Goal: Task Accomplishment & Management: Complete application form

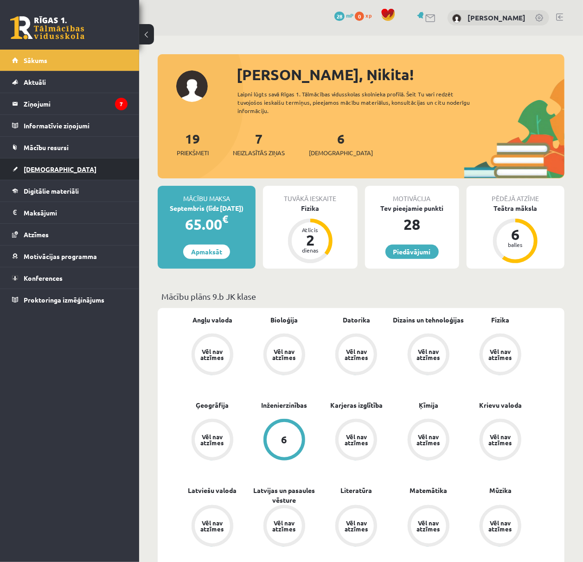
click at [52, 171] on link "[DEMOGRAPHIC_DATA]" at bounding box center [69, 169] width 115 height 21
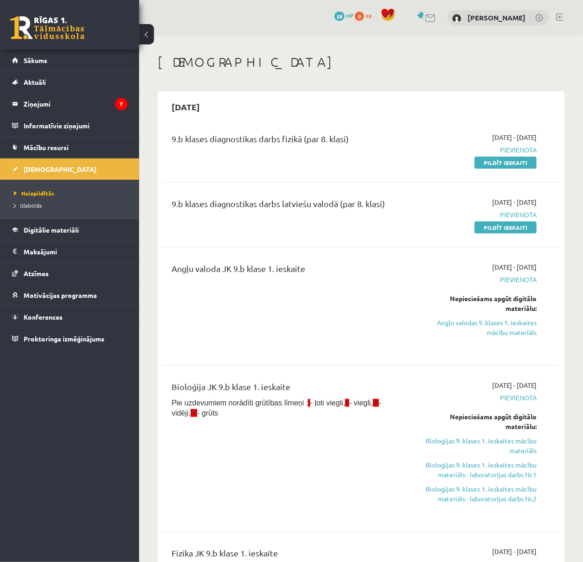
drag, startPoint x: 503, startPoint y: 163, endPoint x: 324, endPoint y: 37, distance: 219.3
click at [503, 163] on link "Pildīt ieskaiti" at bounding box center [505, 163] width 62 height 12
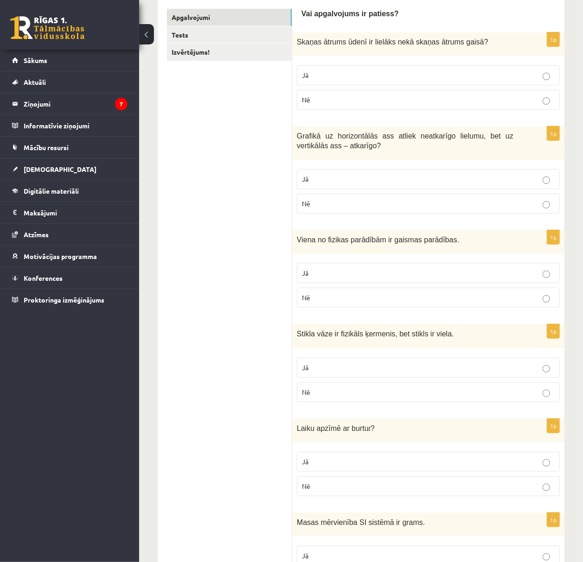
scroll to position [100, 0]
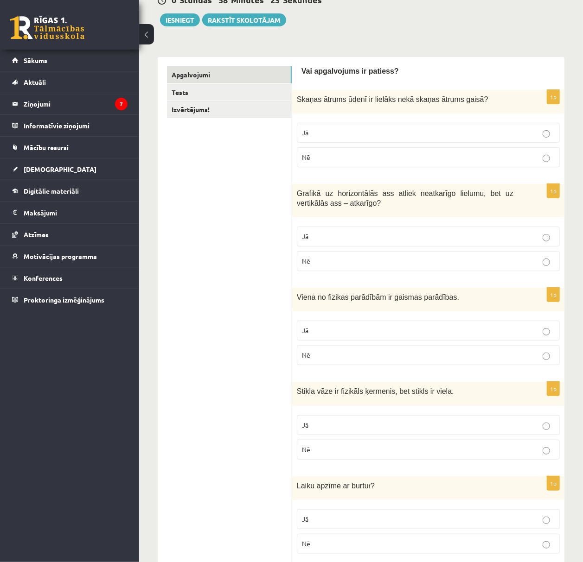
click at [361, 131] on p "Jā" at bounding box center [428, 133] width 253 height 10
click at [329, 236] on p "Jā" at bounding box center [428, 237] width 253 height 10
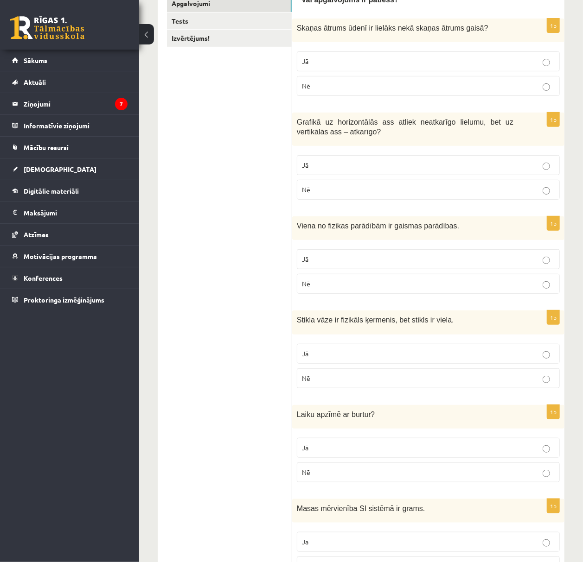
scroll to position [182, 0]
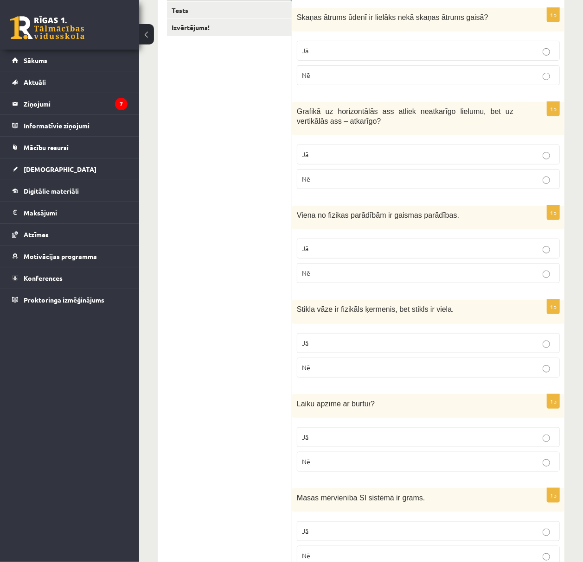
click at [356, 249] on p "Jā" at bounding box center [428, 249] width 253 height 10
click at [394, 351] on label "Jā" at bounding box center [428, 343] width 263 height 20
click at [429, 436] on p "Jā" at bounding box center [428, 438] width 253 height 10
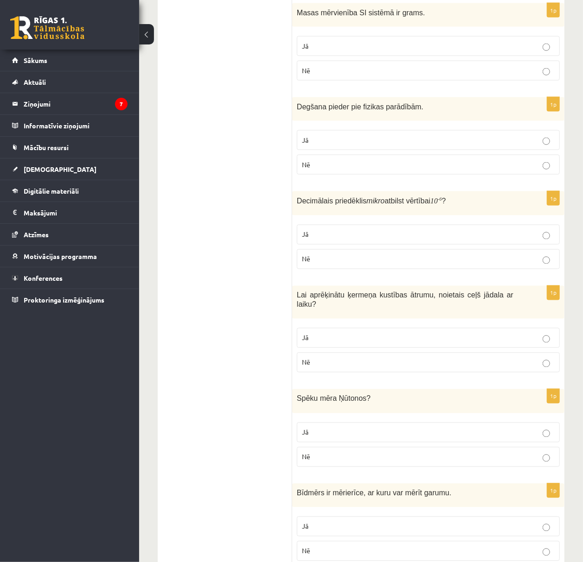
scroll to position [669, 0]
drag, startPoint x: 316, startPoint y: 73, endPoint x: 322, endPoint y: 88, distance: 15.6
click at [316, 73] on p "Nē" at bounding box center [428, 70] width 253 height 10
click at [364, 169] on p "Nē" at bounding box center [428, 164] width 253 height 10
click at [414, 271] on fieldset "Jā Nē" at bounding box center [428, 245] width 263 height 52
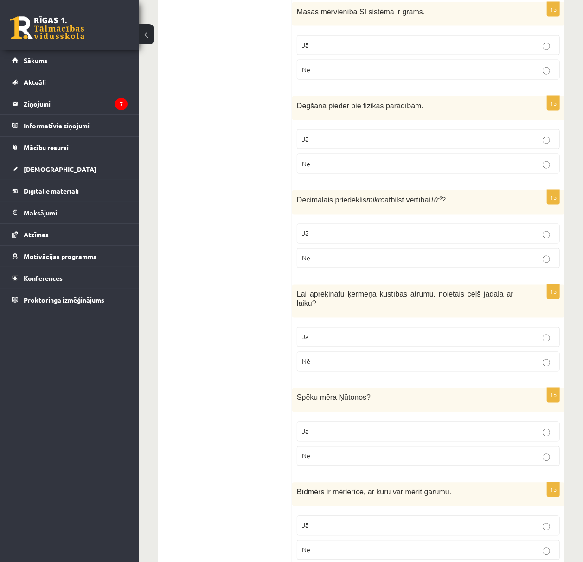
click at [417, 268] on label "Nē" at bounding box center [428, 258] width 263 height 20
click at [449, 332] on p "Jā" at bounding box center [428, 337] width 253 height 10
click at [493, 427] on p "Jā" at bounding box center [428, 432] width 253 height 10
click at [525, 521] on p "Jā" at bounding box center [428, 526] width 253 height 10
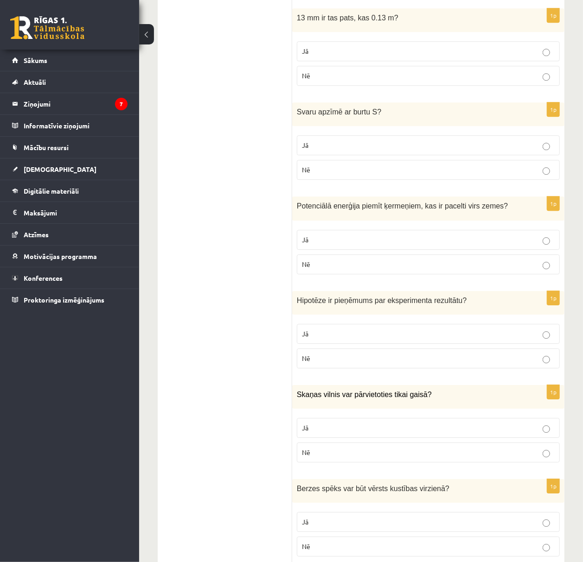
scroll to position [1232, 0]
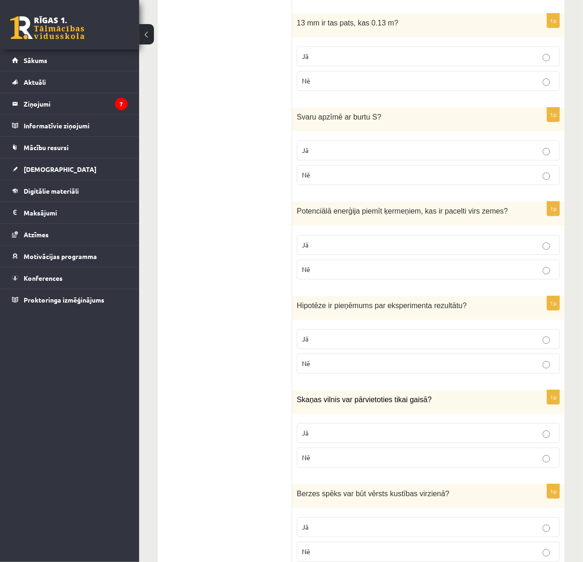
click at [508, 82] on p "Nē" at bounding box center [428, 81] width 253 height 10
click at [509, 176] on p "Nē" at bounding box center [428, 175] width 253 height 10
click at [511, 249] on label "Jā" at bounding box center [428, 245] width 263 height 20
click at [528, 335] on p "Jā" at bounding box center [428, 339] width 253 height 10
click at [540, 464] on label "Nē" at bounding box center [428, 458] width 263 height 20
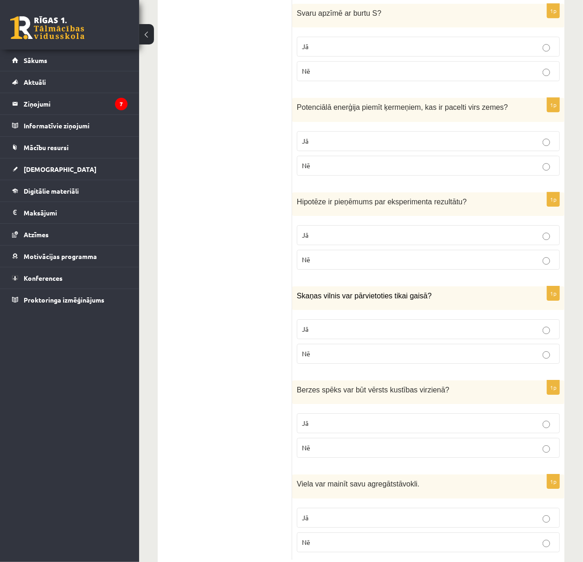
scroll to position [1363, 0]
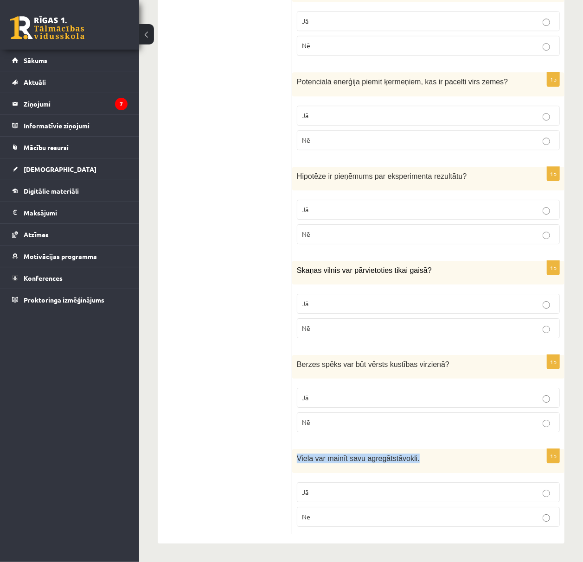
drag, startPoint x: 410, startPoint y: 458, endPoint x: 298, endPoint y: 462, distance: 112.7
click at [298, 462] on p "Viela var mainīt savu agregātstāvokli." at bounding box center [405, 459] width 216 height 10
copy span "Viela var mainīt savu agregātstāvokli."
drag, startPoint x: 288, startPoint y: 489, endPoint x: 315, endPoint y: 514, distance: 36.7
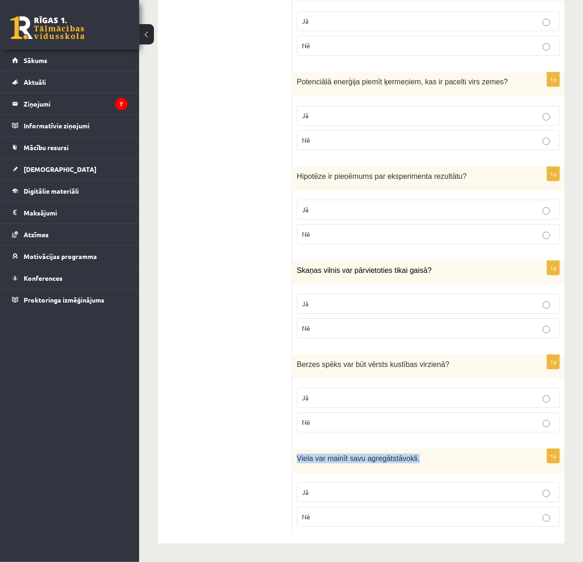
drag, startPoint x: 321, startPoint y: 520, endPoint x: 293, endPoint y: 493, distance: 38.4
click at [293, 493] on div "1p Viela var mainīt savu agregātstāvokli. Jā Nē" at bounding box center [428, 491] width 272 height 85
copy fieldset "Jā Nē"
click at [378, 488] on p "Jā" at bounding box center [428, 493] width 253 height 10
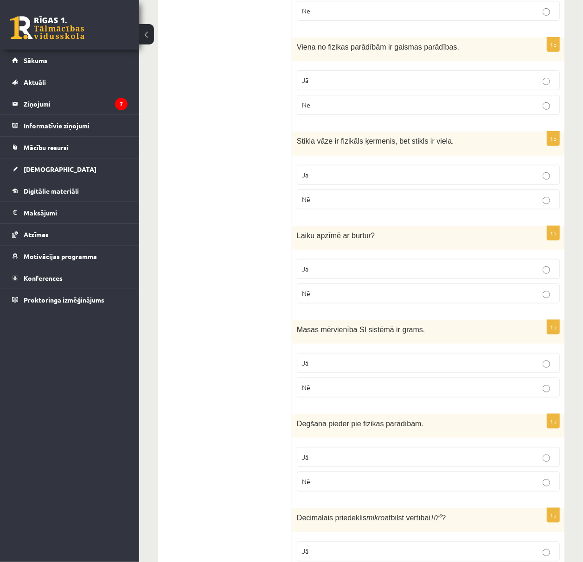
scroll to position [0, 0]
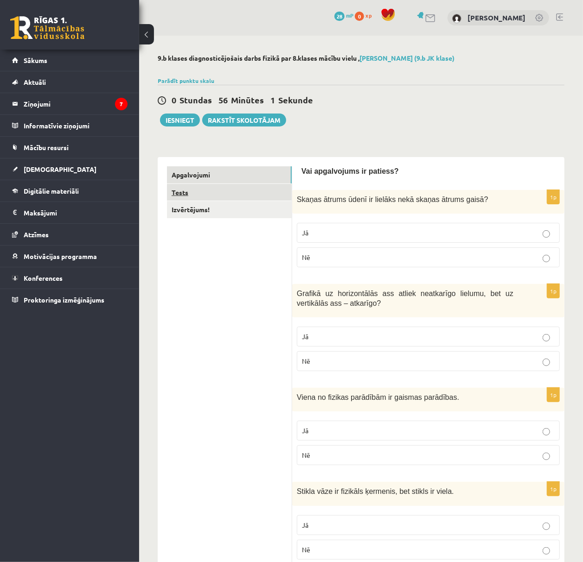
click at [197, 193] on link "Tests" at bounding box center [229, 192] width 125 height 17
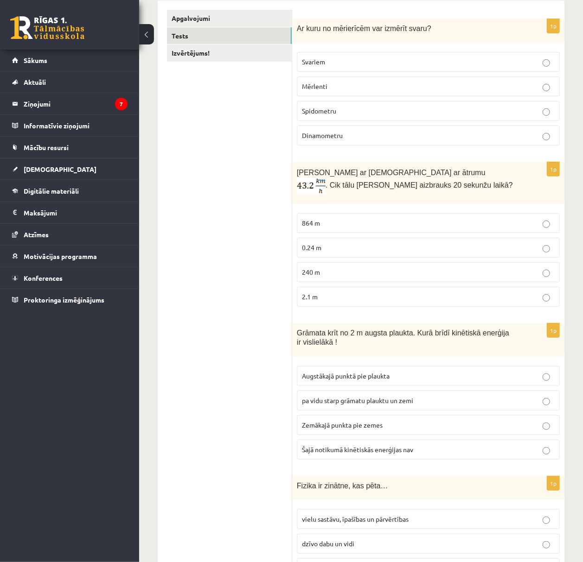
scroll to position [158, 0]
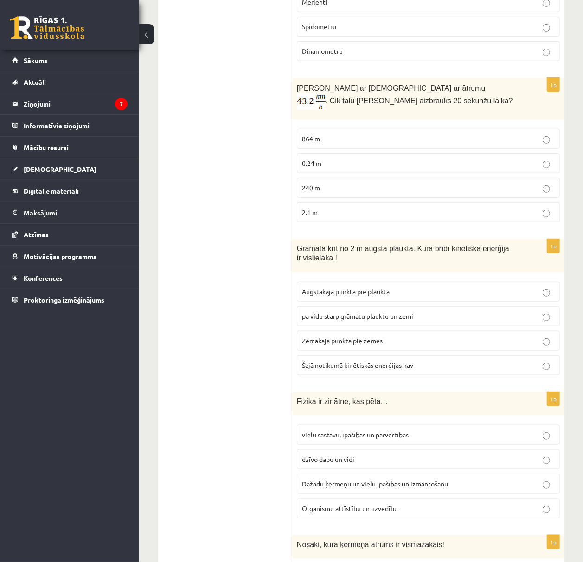
drag, startPoint x: 200, startPoint y: 325, endPoint x: 199, endPoint y: 319, distance: 5.6
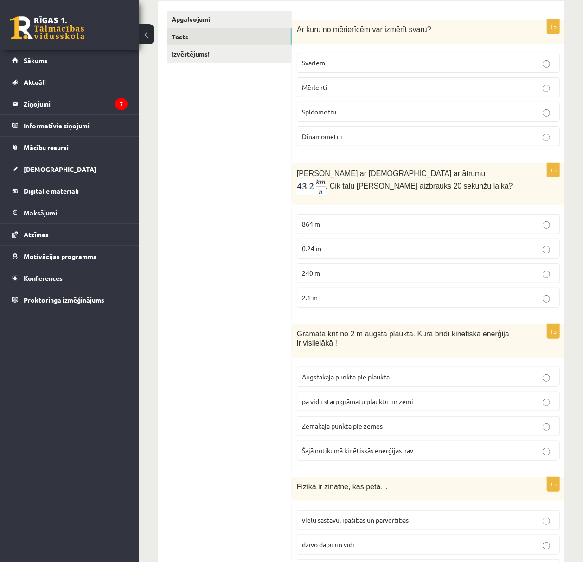
scroll to position [141, 0]
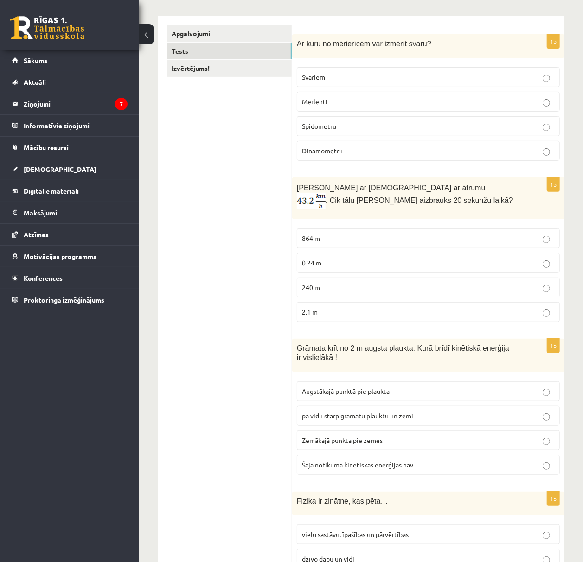
click at [337, 78] on p "Svariem" at bounding box center [428, 77] width 253 height 10
click at [342, 286] on p "240 m" at bounding box center [428, 288] width 253 height 10
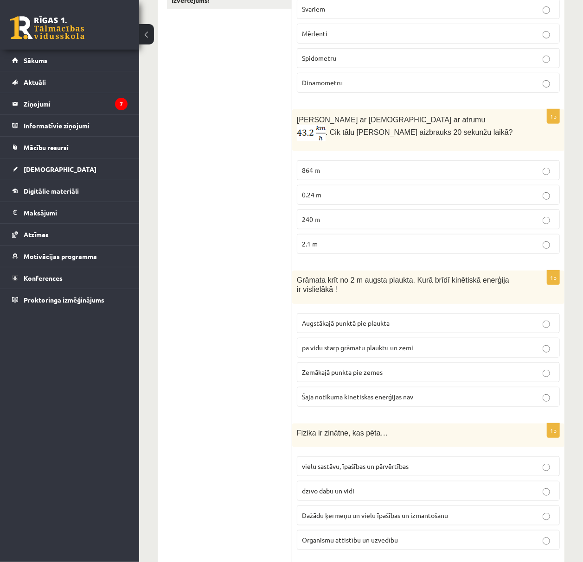
scroll to position [223, 0]
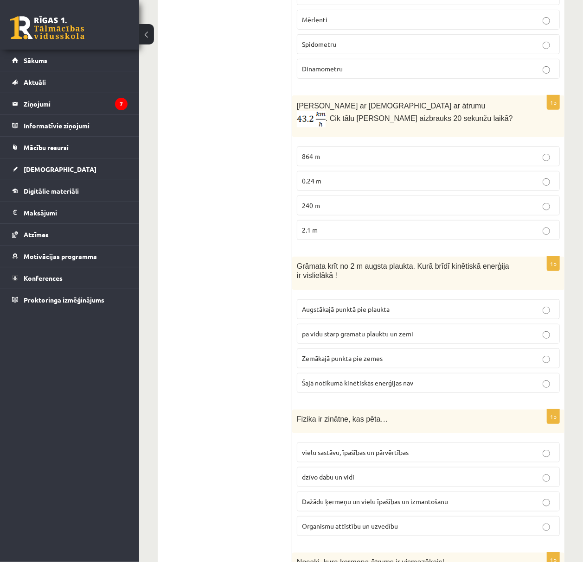
click at [353, 363] on span "Zemākajā punkta pie zemes" at bounding box center [342, 358] width 81 height 8
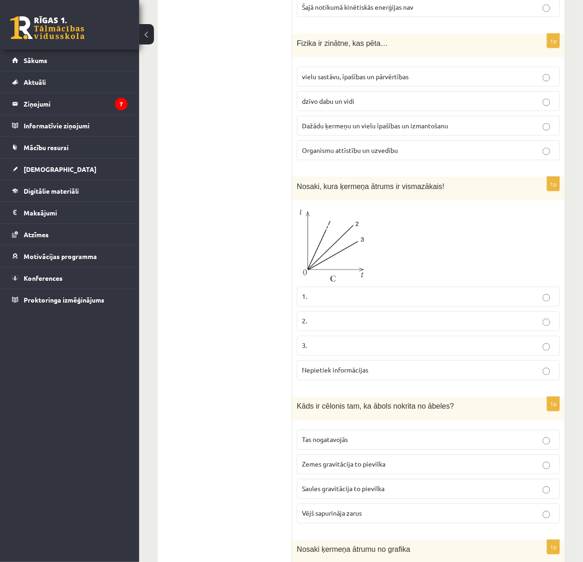
scroll to position [615, 0]
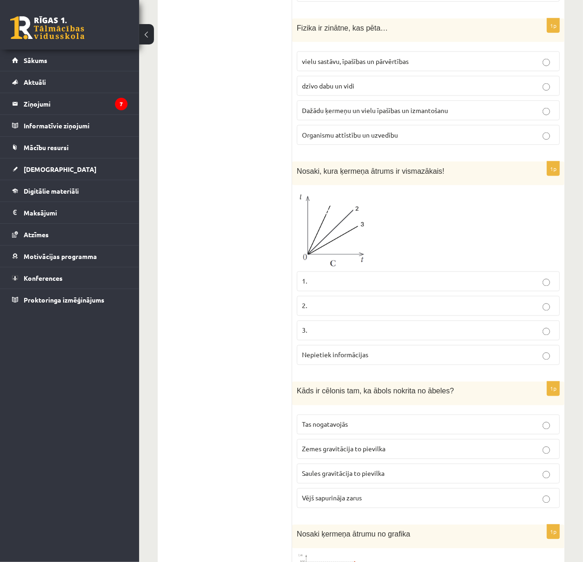
click at [353, 112] on span "Dažādu ķermeņu un vielu īpašības un izmantošanu" at bounding box center [375, 110] width 146 height 8
click at [318, 335] on p "3." at bounding box center [428, 331] width 253 height 10
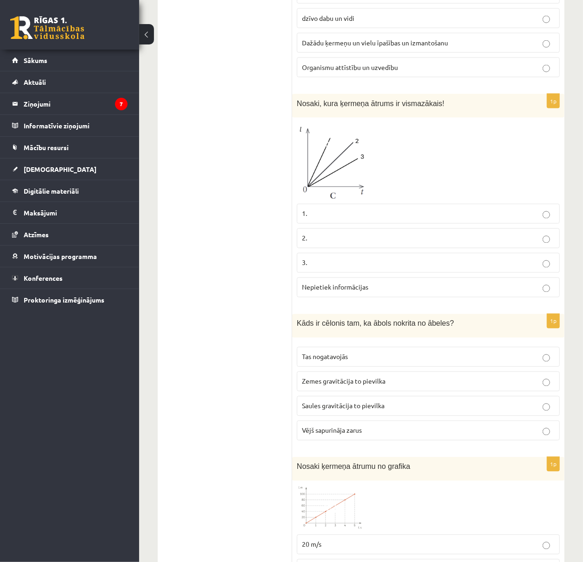
scroll to position [697, 0]
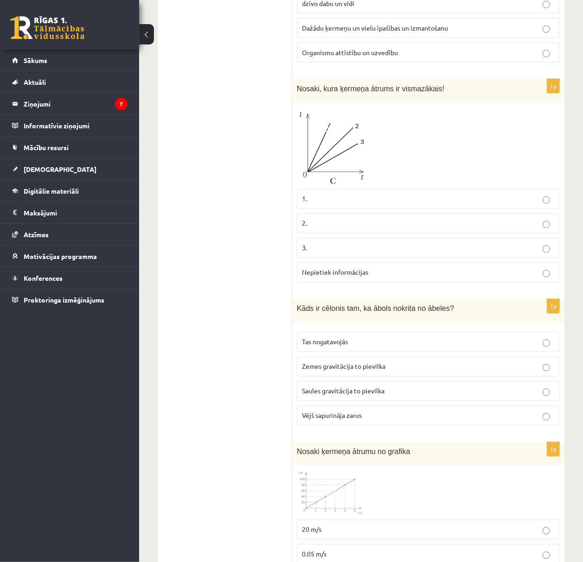
click at [356, 372] on p "Zemes gravitācija to pievilka" at bounding box center [428, 367] width 253 height 10
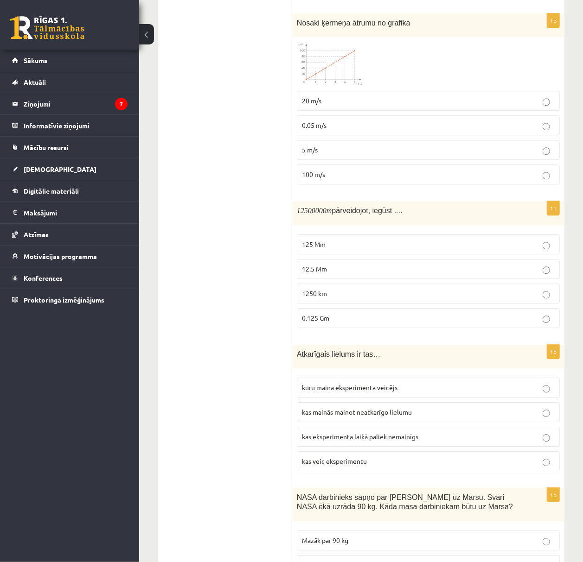
scroll to position [1130, 0]
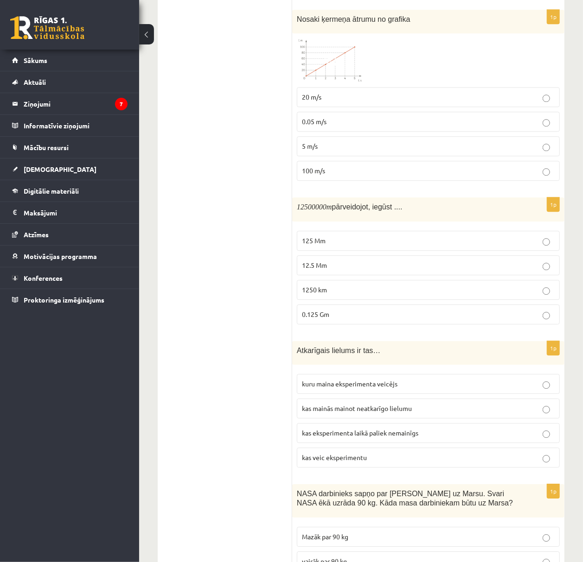
click at [325, 151] on p "5 m/s" at bounding box center [428, 146] width 253 height 10
click at [330, 270] on p "12.5 Mm" at bounding box center [428, 266] width 253 height 10
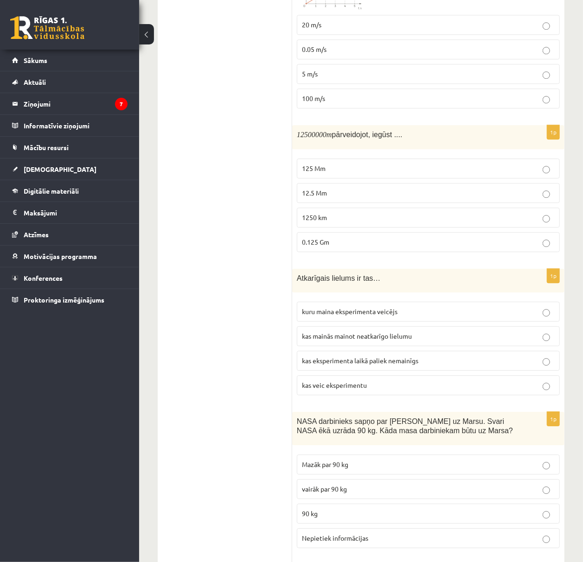
scroll to position [1213, 0]
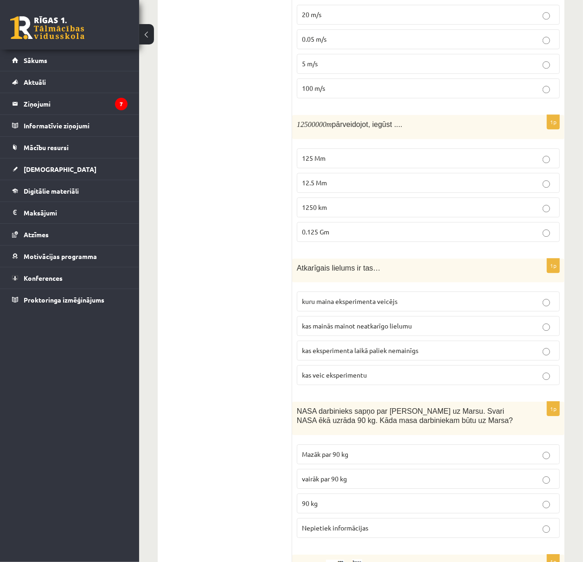
click at [336, 330] on span "kas mainās mainot neatkarīgo lielumu" at bounding box center [357, 326] width 110 height 8
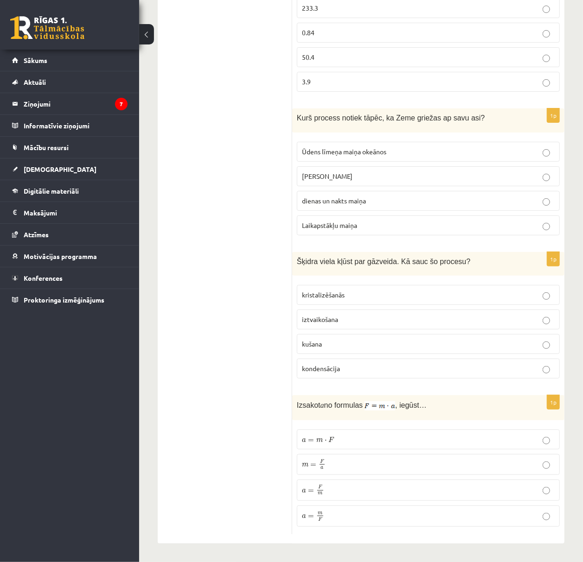
scroll to position [1823, 0]
click at [366, 464] on p "m = F a m = F a" at bounding box center [428, 464] width 253 height 11
click at [330, 337] on label "kušana" at bounding box center [428, 344] width 263 height 20
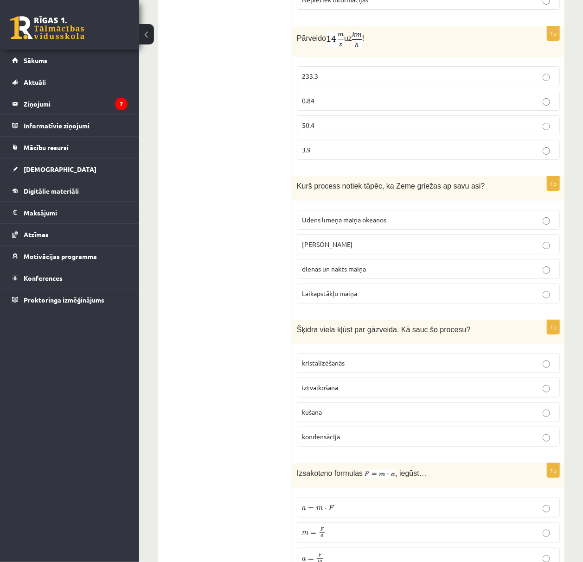
click at [336, 255] on label "gadalaiku maiņa" at bounding box center [428, 245] width 263 height 20
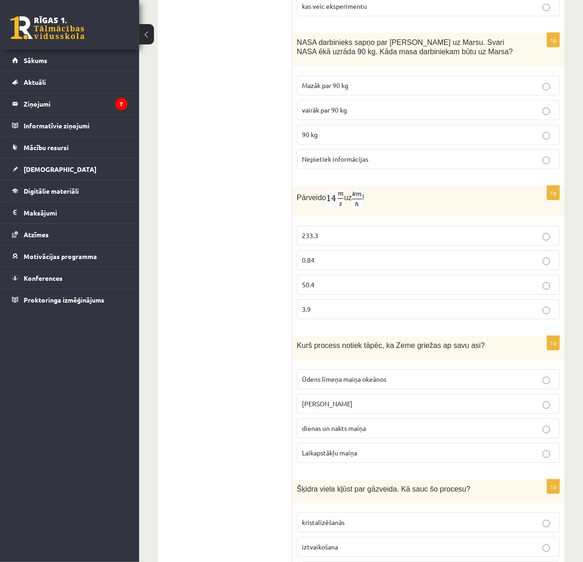
scroll to position [1576, 0]
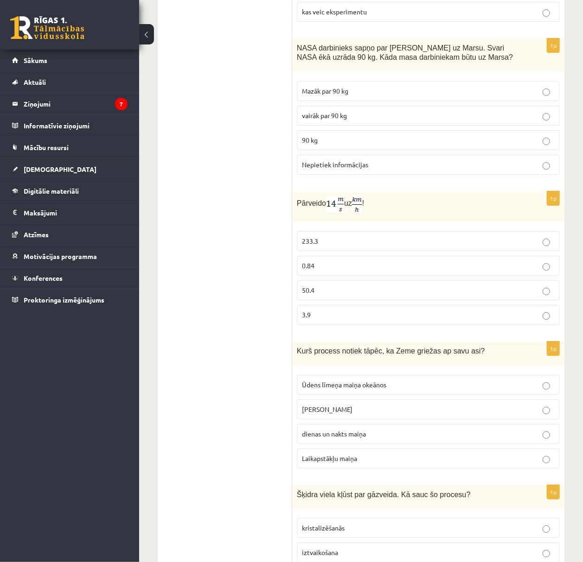
drag, startPoint x: 350, startPoint y: 314, endPoint x: 347, endPoint y: 310, distance: 5.6
click at [350, 314] on fieldset "233.3 0.84 50.4 3.9" at bounding box center [428, 277] width 263 height 101
click at [347, 300] on label "50.4" at bounding box center [428, 290] width 263 height 20
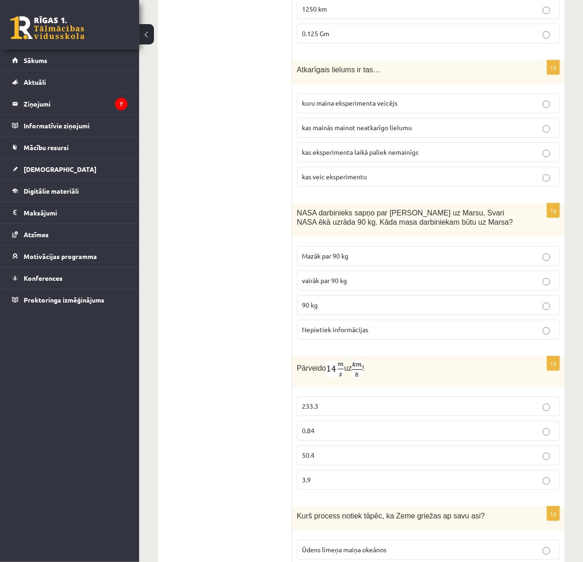
click at [390, 286] on p "vairāk par 90 kg" at bounding box center [428, 281] width 253 height 10
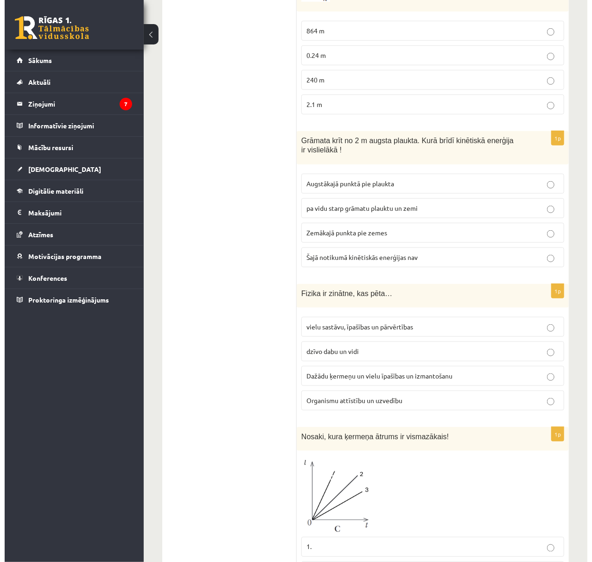
scroll to position [0, 0]
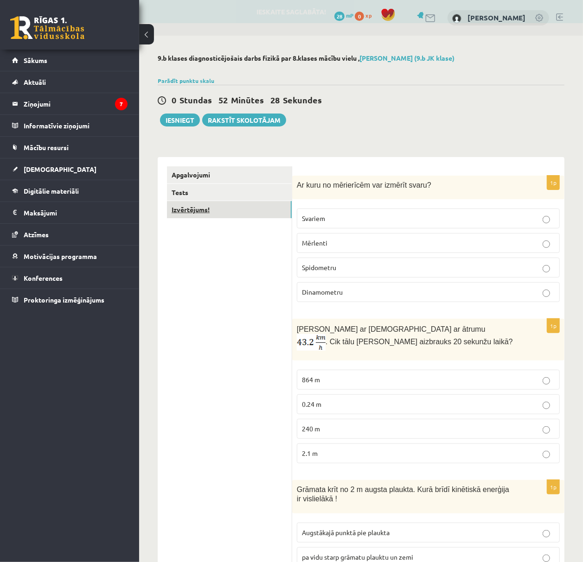
click at [231, 210] on link "Izvērtējums!" at bounding box center [229, 209] width 125 height 17
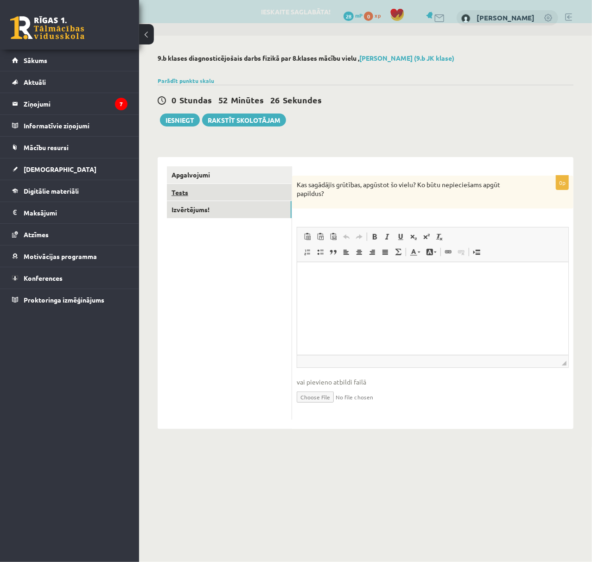
click at [250, 196] on link "Tests" at bounding box center [229, 192] width 125 height 17
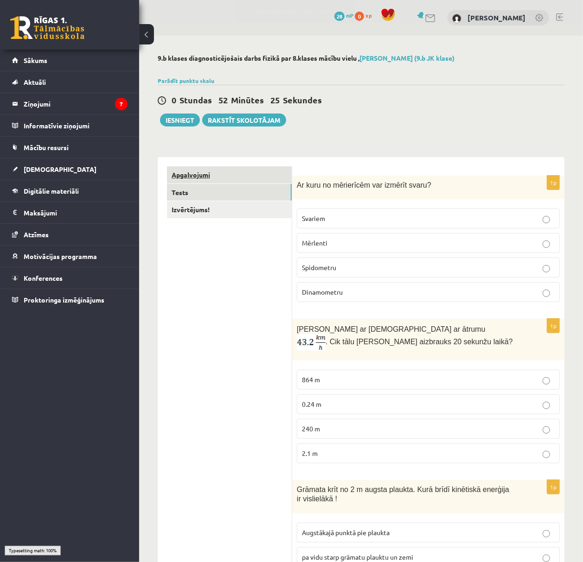
click at [245, 180] on link "Apgalvojumi" at bounding box center [229, 174] width 125 height 17
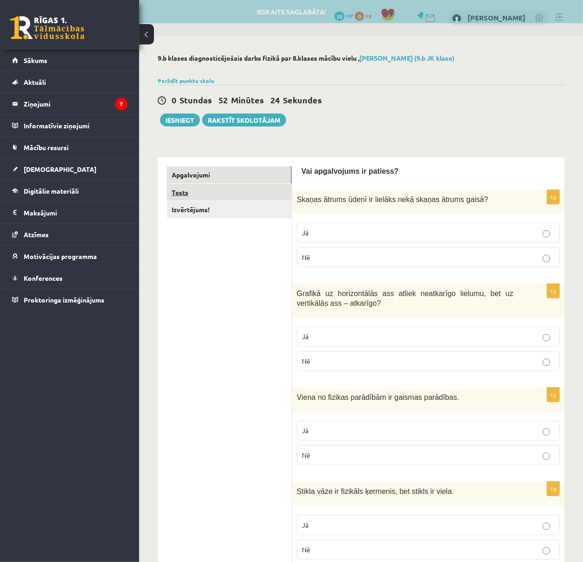
click at [234, 189] on link "Tests" at bounding box center [229, 192] width 125 height 17
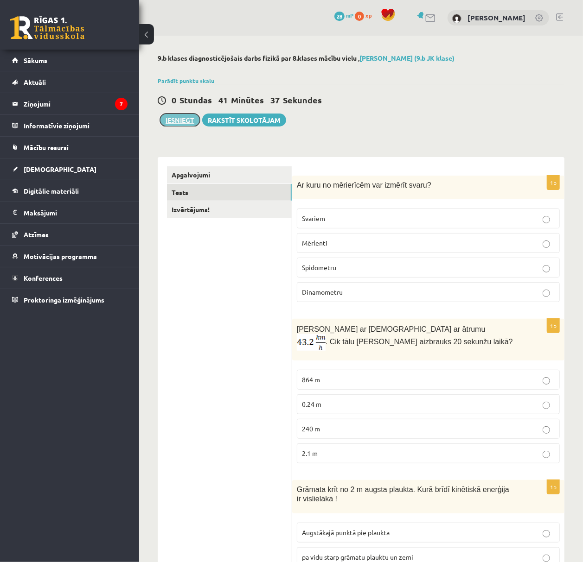
click at [186, 119] on button "Iesniegt" at bounding box center [180, 120] width 40 height 13
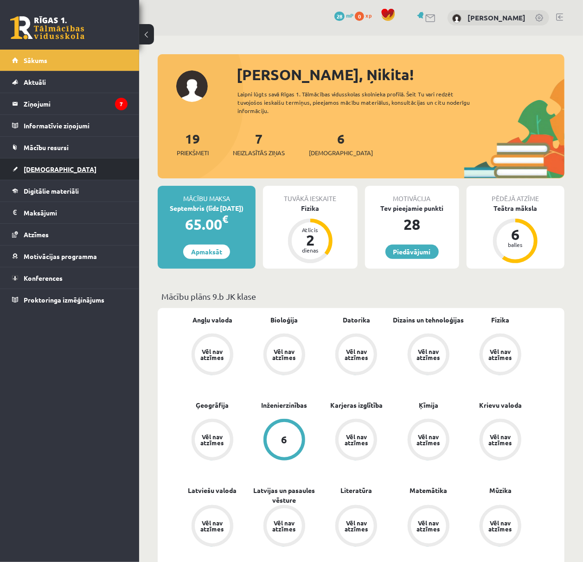
click at [54, 166] on link "[DEMOGRAPHIC_DATA]" at bounding box center [69, 169] width 115 height 21
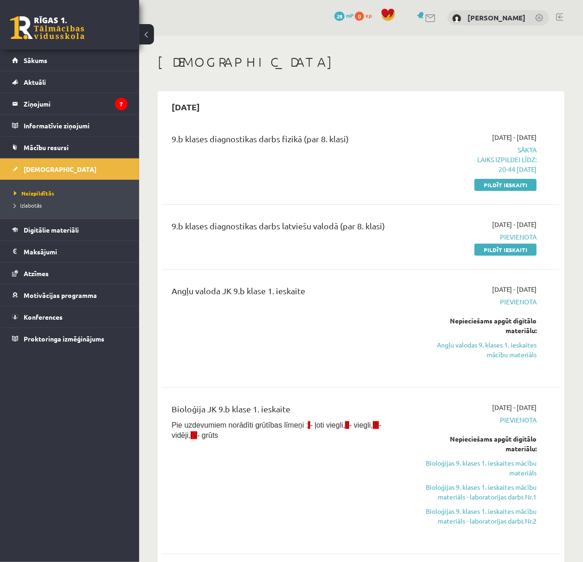
drag, startPoint x: 501, startPoint y: 251, endPoint x: 412, endPoint y: 50, distance: 219.8
click at [501, 251] on link "Pildīt ieskaiti" at bounding box center [505, 250] width 62 height 12
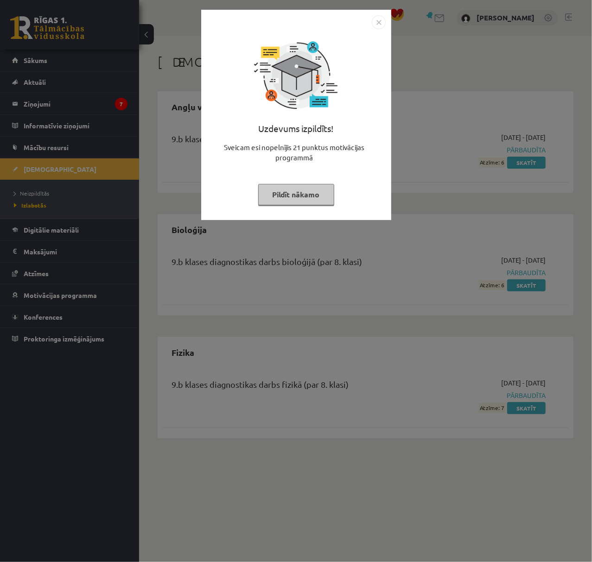
click at [378, 16] on img "Close" at bounding box center [379, 22] width 14 height 14
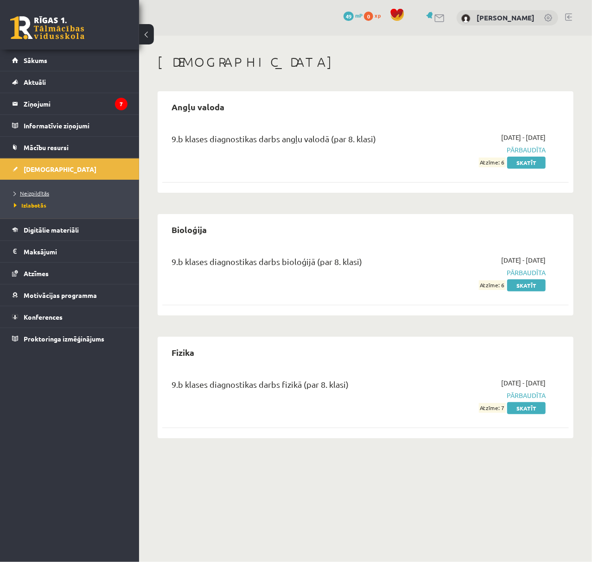
click at [24, 191] on span "Neizpildītās" at bounding box center [31, 193] width 35 height 7
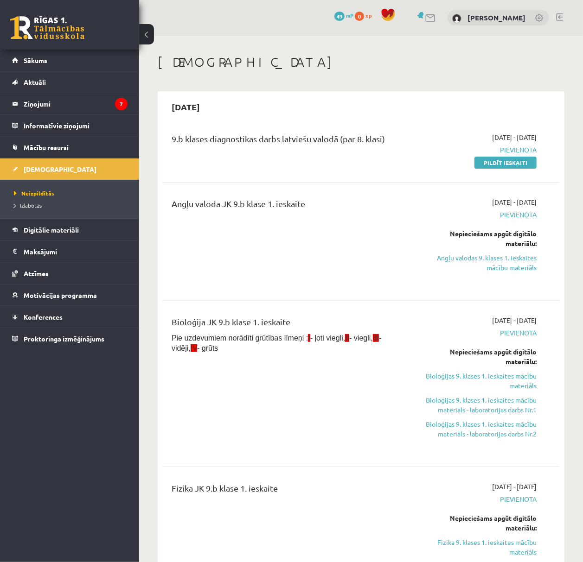
drag, startPoint x: 490, startPoint y: 165, endPoint x: 324, endPoint y: 45, distance: 205.0
click at [490, 165] on link "Pildīt ieskaiti" at bounding box center [505, 163] width 62 height 12
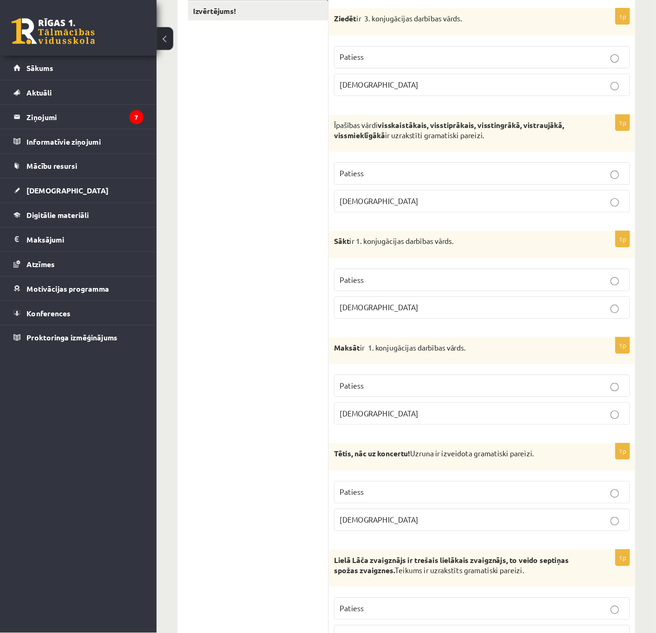
scroll to position [184, 0]
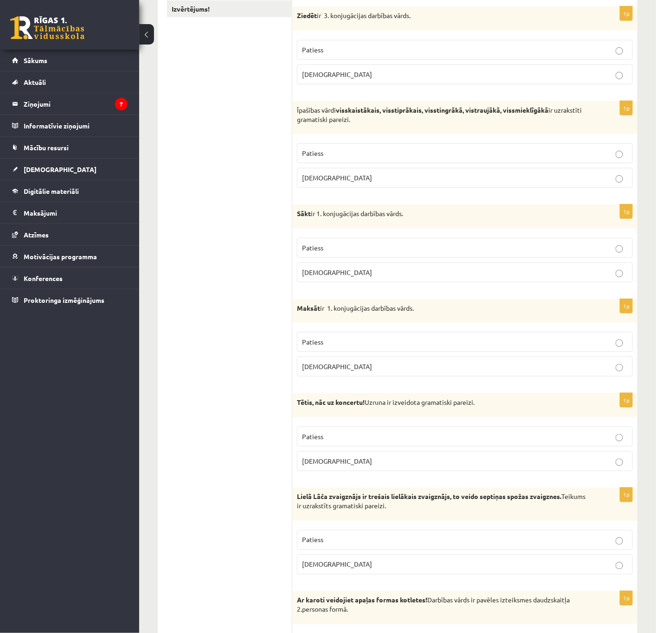
click at [336, 46] on p "Patiess" at bounding box center [464, 50] width 325 height 10
click at [321, 175] on span "Aplams" at bounding box center [337, 177] width 70 height 8
click at [336, 250] on p "Patiess" at bounding box center [464, 248] width 325 height 10
click at [388, 366] on p "Aplams" at bounding box center [464, 367] width 325 height 10
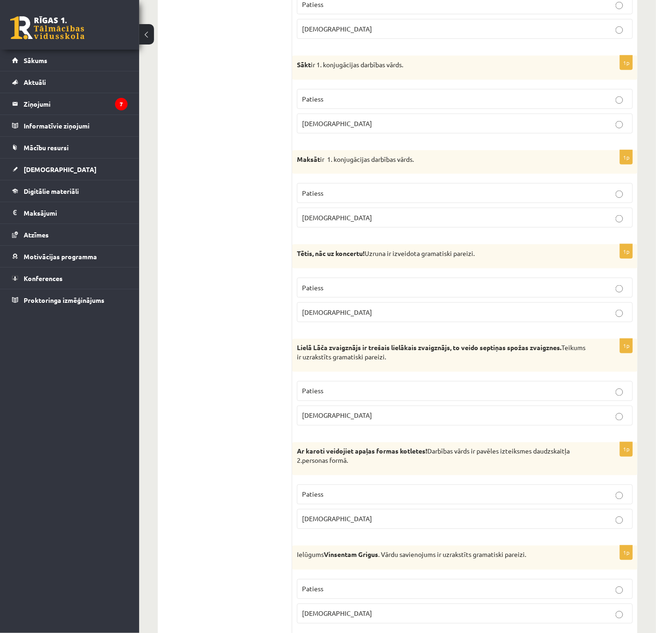
scroll to position [369, 0]
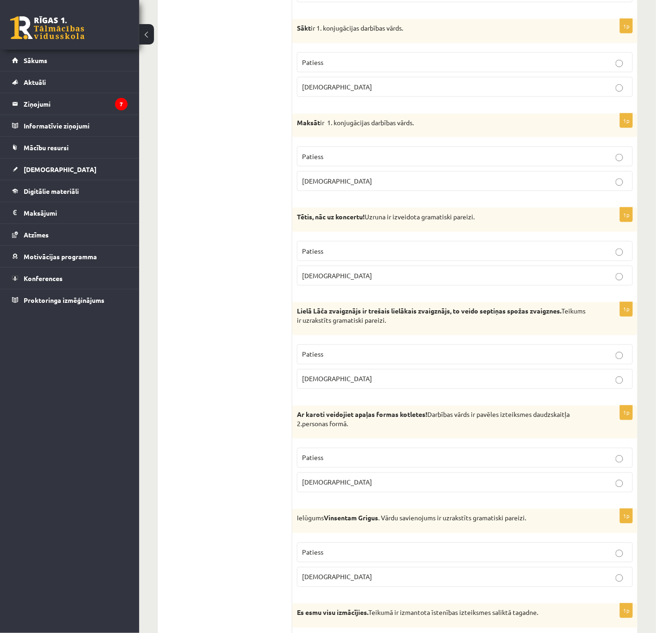
click at [450, 249] on label "Patiess" at bounding box center [465, 251] width 336 height 20
click at [547, 359] on p "Patiess" at bounding box center [464, 355] width 325 height 10
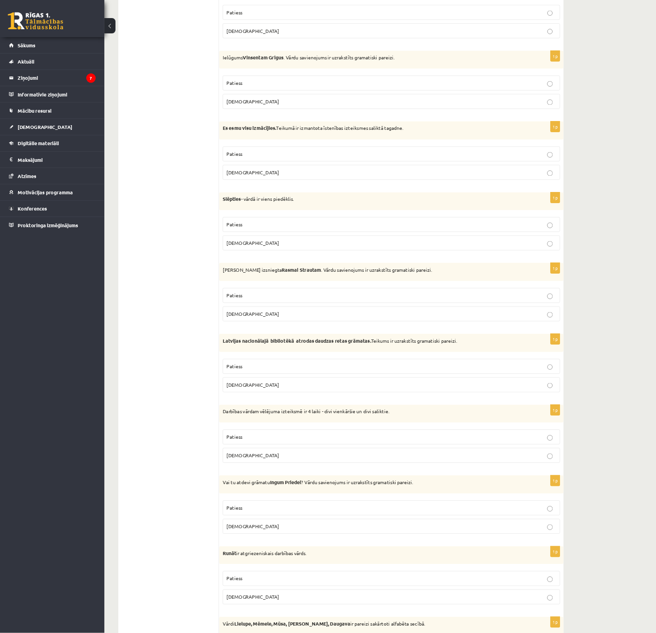
scroll to position [783, 0]
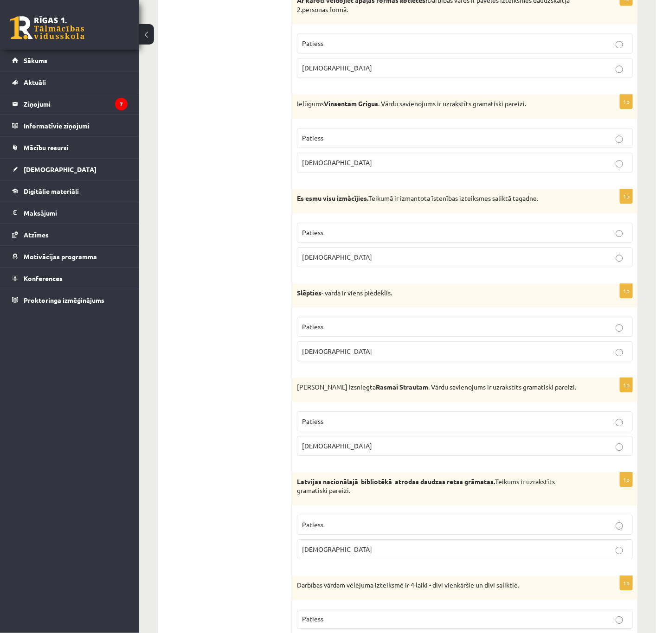
drag, startPoint x: 250, startPoint y: 386, endPoint x: 188, endPoint y: 289, distance: 115.0
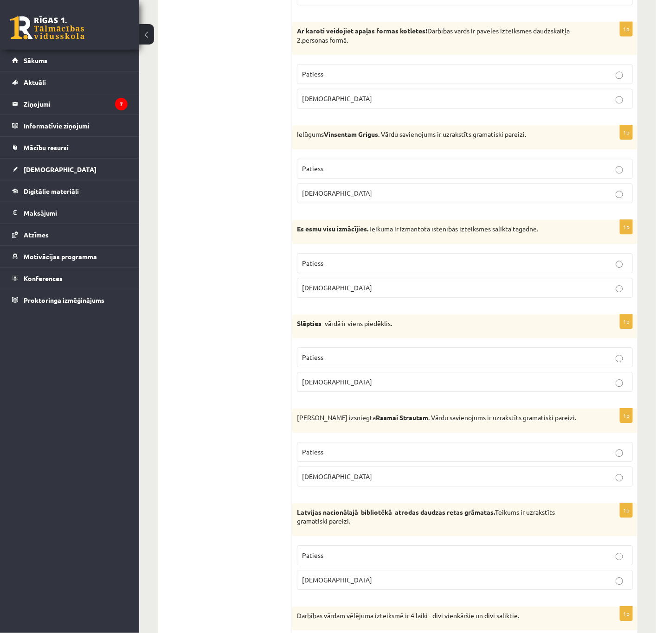
scroll to position [770, 0]
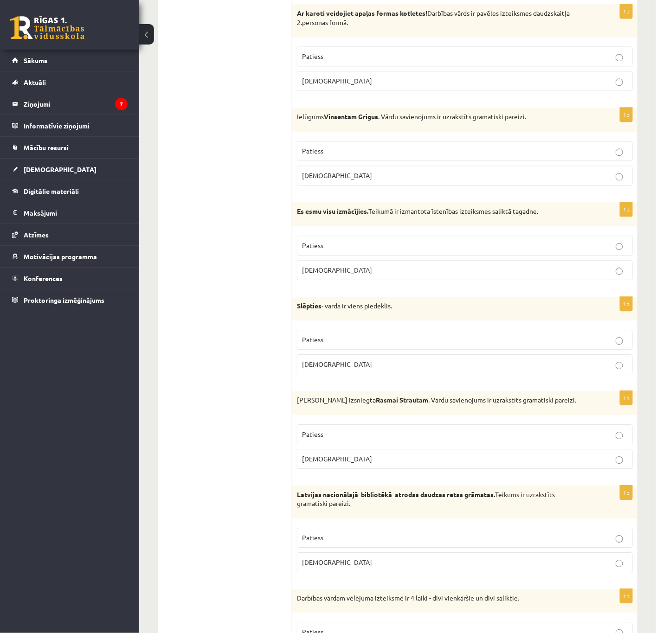
click at [384, 61] on p "Patiess" at bounding box center [464, 56] width 325 height 10
click at [388, 180] on p "Aplams" at bounding box center [464, 176] width 325 height 10
click at [410, 248] on p "Patiess" at bounding box center [464, 246] width 325 height 10
click at [380, 344] on p "Patiess" at bounding box center [464, 340] width 325 height 10
click at [582, 464] on p "Aplams" at bounding box center [464, 459] width 325 height 10
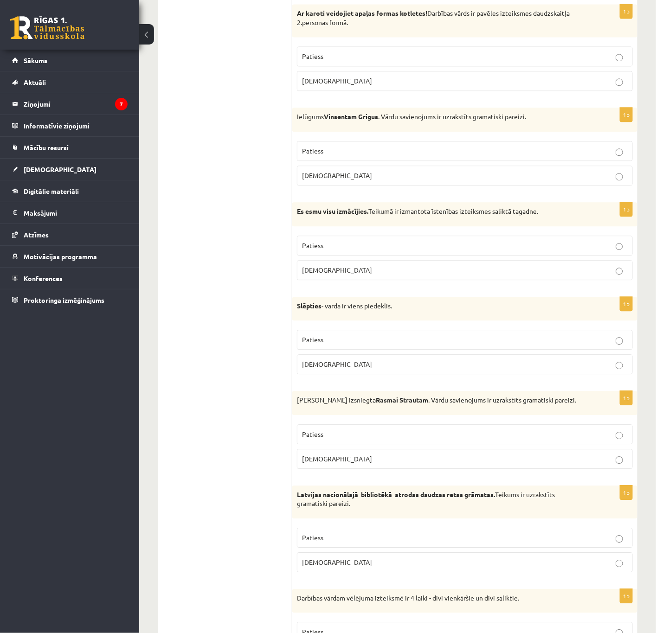
click at [582, 542] on p "Patiess" at bounding box center [464, 538] width 325 height 10
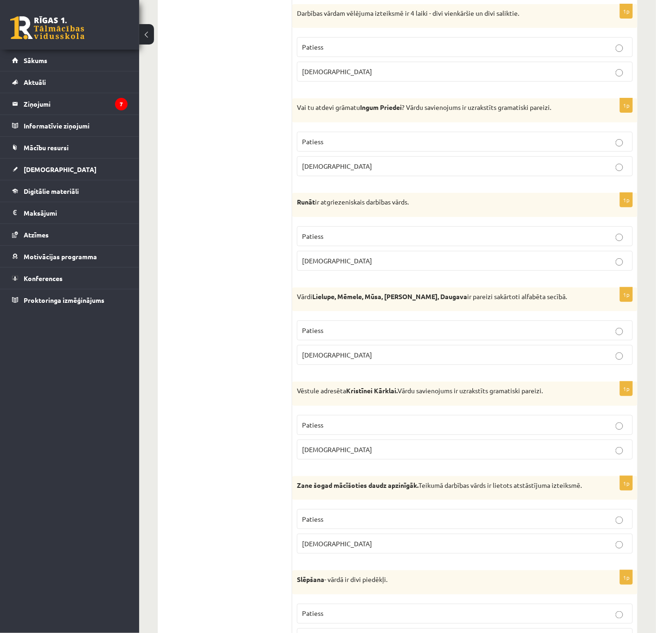
scroll to position [1370, 0]
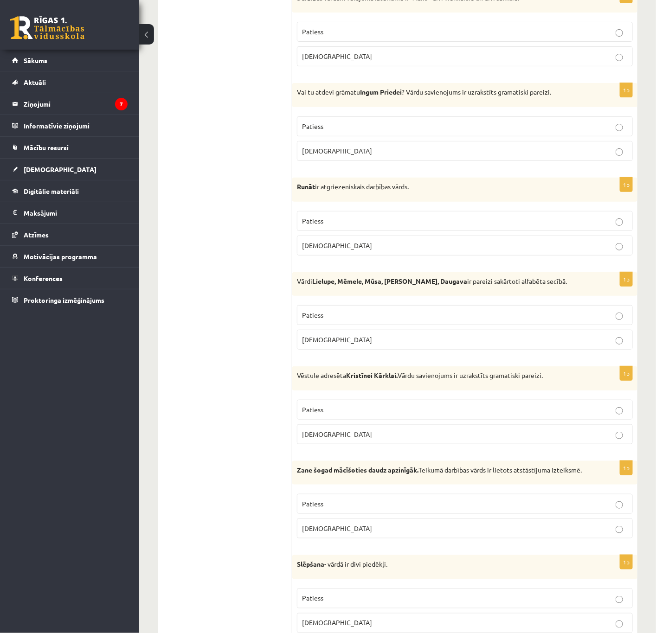
click at [330, 37] on p "Patiess" at bounding box center [464, 32] width 325 height 10
click at [356, 156] on p "Aplams" at bounding box center [464, 151] width 325 height 10
click at [423, 255] on label "Aplams" at bounding box center [465, 246] width 336 height 20
click at [444, 352] on fieldset "Patiess Aplams" at bounding box center [465, 326] width 336 height 52
click at [448, 344] on p "Aplams" at bounding box center [464, 340] width 325 height 10
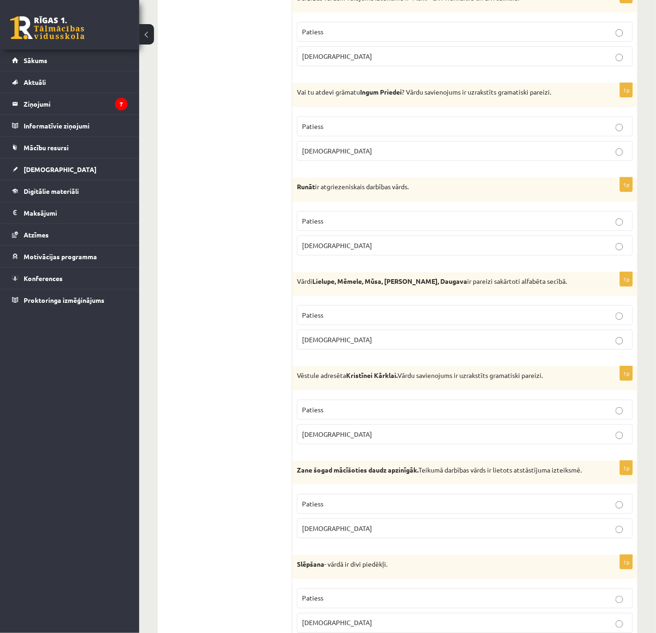
click at [565, 414] on p "Patiess" at bounding box center [464, 410] width 325 height 10
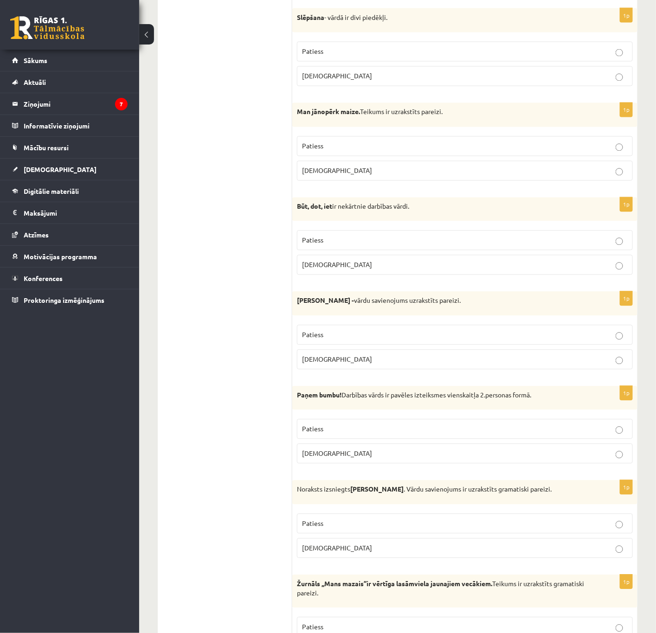
scroll to position [1925, 0]
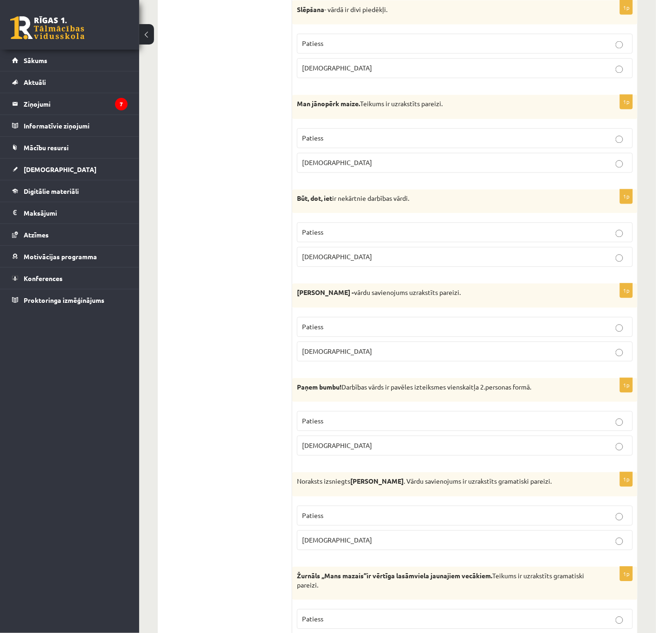
click at [403, 73] on p "Aplams" at bounding box center [464, 69] width 325 height 10
click at [522, 148] on label "Patiess" at bounding box center [465, 138] width 336 height 20
click at [503, 237] on p "Patiess" at bounding box center [464, 233] width 325 height 10
click at [582, 332] on p "Patiess" at bounding box center [464, 327] width 325 height 10
click at [582, 426] on p "Patiess" at bounding box center [464, 421] width 325 height 10
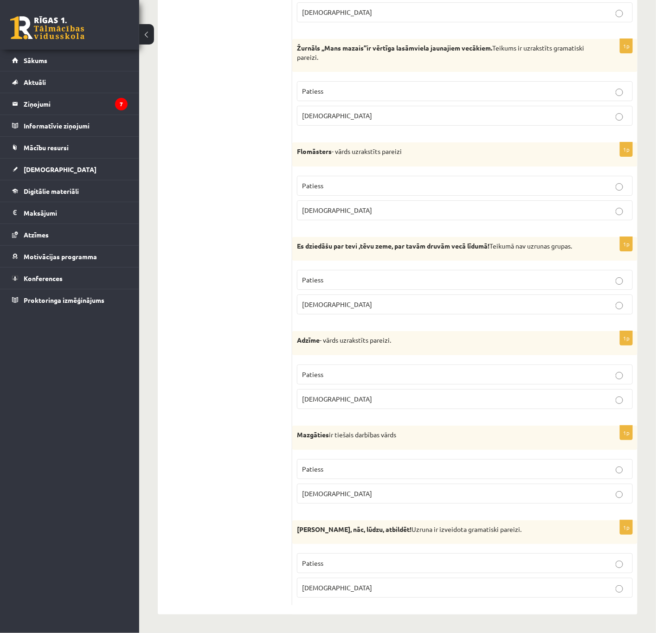
scroll to position [2478, 0]
click at [512, 89] on p "Patiess" at bounding box center [464, 91] width 325 height 10
click at [530, 181] on p "Patiess" at bounding box center [464, 186] width 325 height 10
click at [582, 305] on p "Aplams" at bounding box center [464, 304] width 325 height 10
click at [582, 407] on fieldset "Patiess Aplams" at bounding box center [465, 386] width 336 height 52
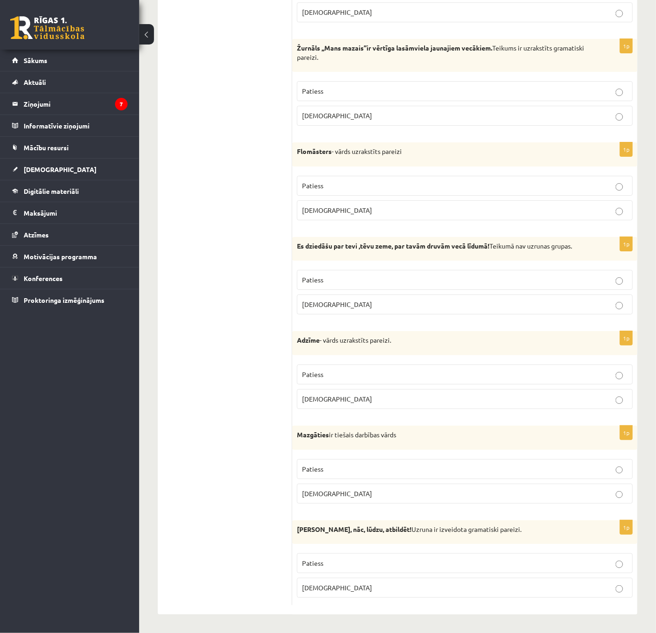
click at [582, 403] on label "Aplams" at bounding box center [465, 399] width 336 height 20
drag, startPoint x: 597, startPoint y: 494, endPoint x: 598, endPoint y: 501, distance: 7.5
click at [582, 494] on p "Aplams" at bounding box center [464, 494] width 325 height 10
click at [582, 562] on label "Aplams" at bounding box center [465, 588] width 336 height 20
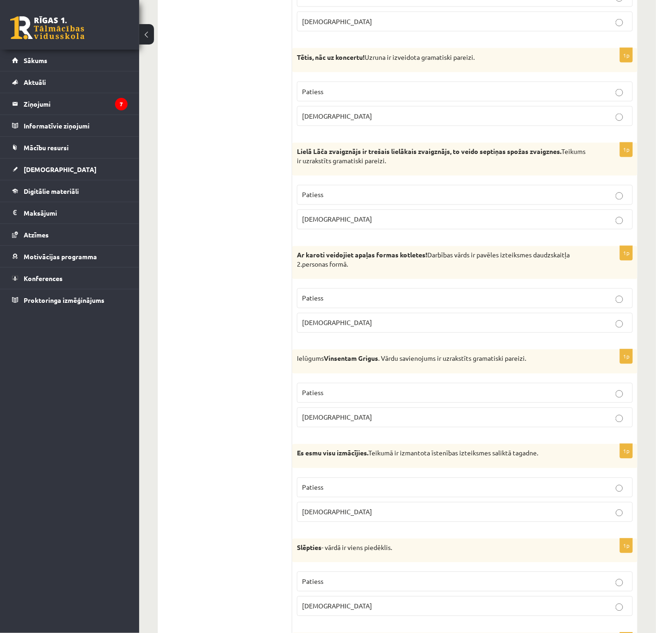
scroll to position [0, 0]
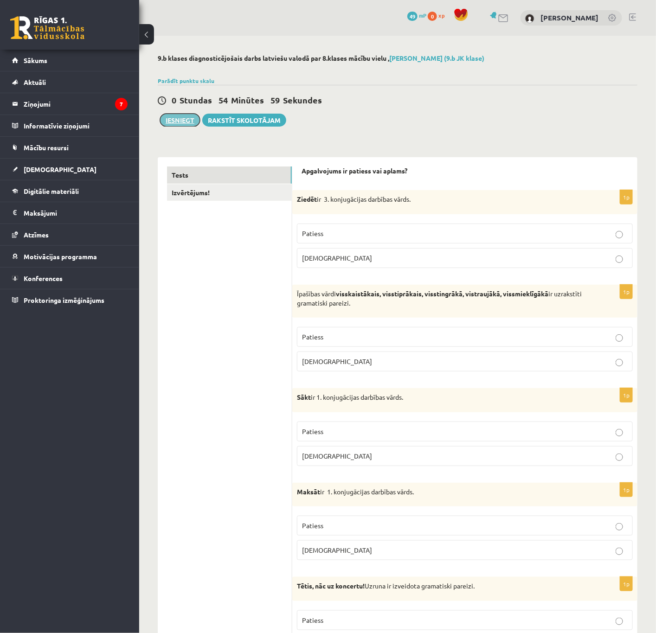
click at [185, 118] on button "Iesniegt" at bounding box center [180, 120] width 40 height 13
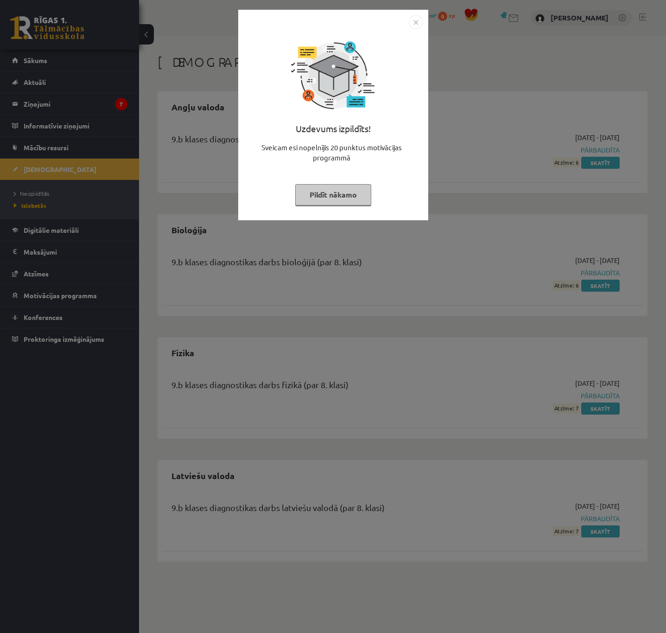
click at [444, 197] on div "Uzdevums izpildīts! Sveicam esi nopelnījis 20 punktus motivācijas programmā Pil…" at bounding box center [333, 316] width 666 height 633
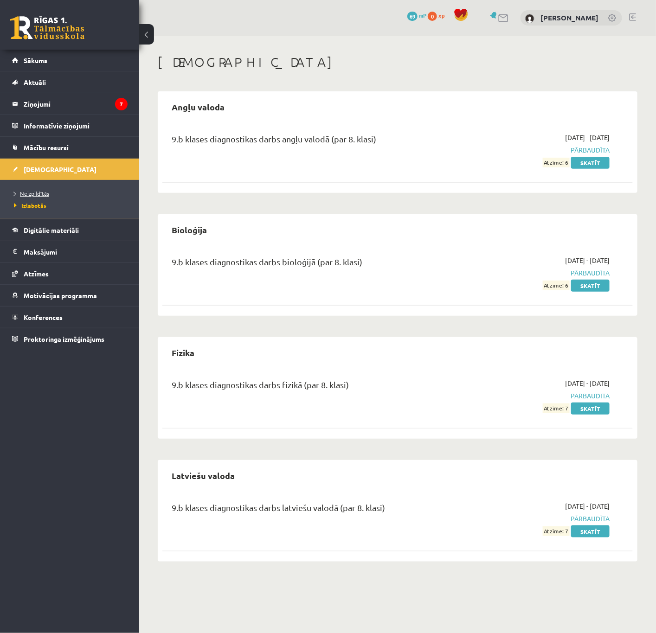
click at [39, 191] on link "Neizpildītās" at bounding box center [72, 193] width 116 height 8
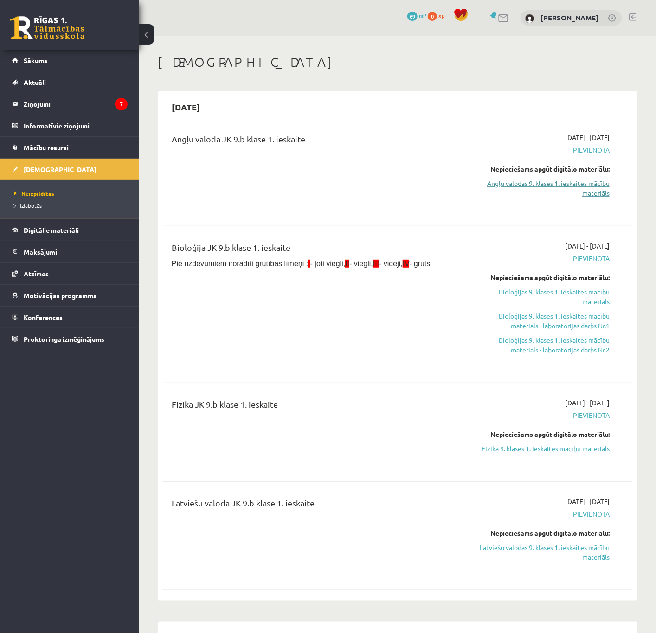
click at [548, 181] on link "Angļu valodas 9. klases 1. ieskaites mācību materiāls" at bounding box center [540, 187] width 137 height 19
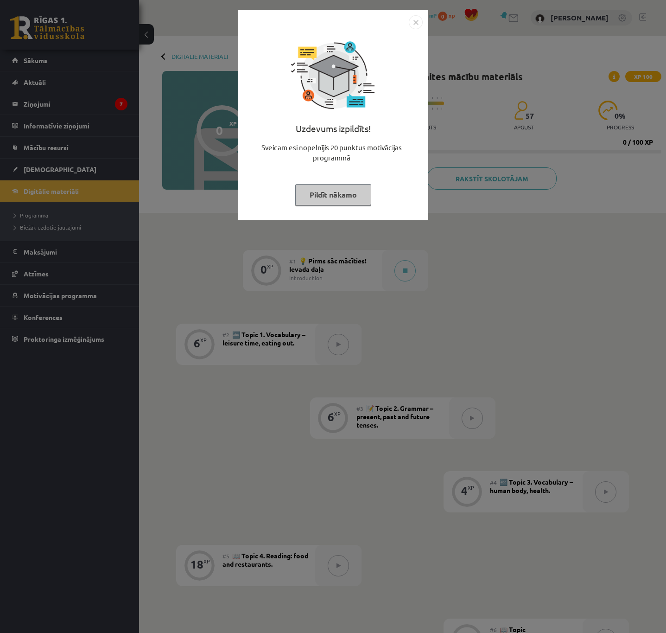
click at [463, 227] on div "Uzdevums izpildīts! Sveicam esi nopelnījis 20 punktus motivācijas programmā Pil…" at bounding box center [333, 316] width 666 height 633
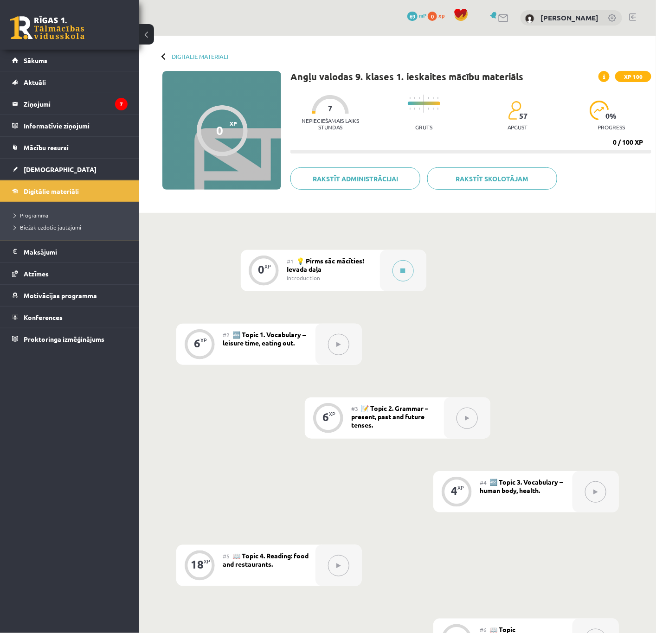
click at [342, 350] on button at bounding box center [338, 344] width 21 height 21
click at [407, 267] on button at bounding box center [402, 270] width 21 height 21
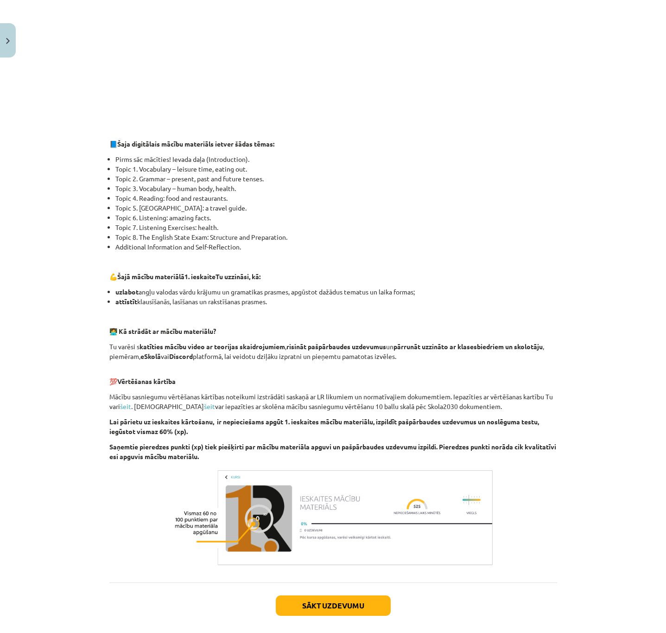
scroll to position [350, 0]
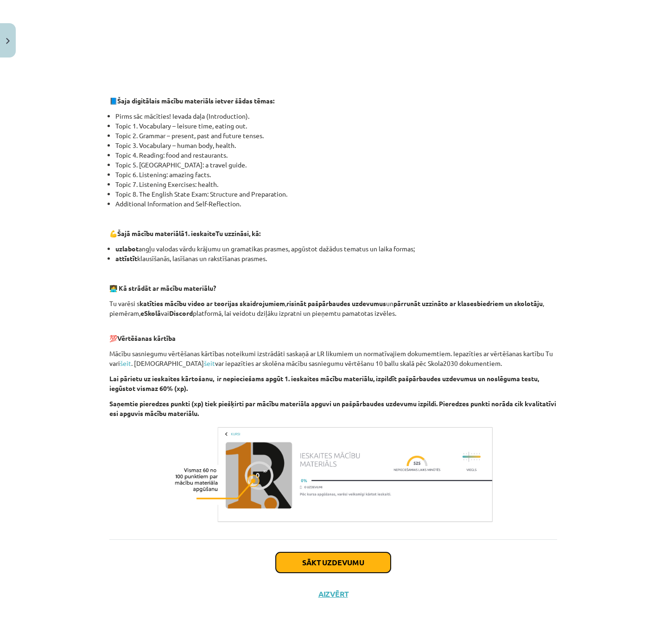
click at [352, 566] on button "Sākt uzdevumu" at bounding box center [333, 562] width 115 height 20
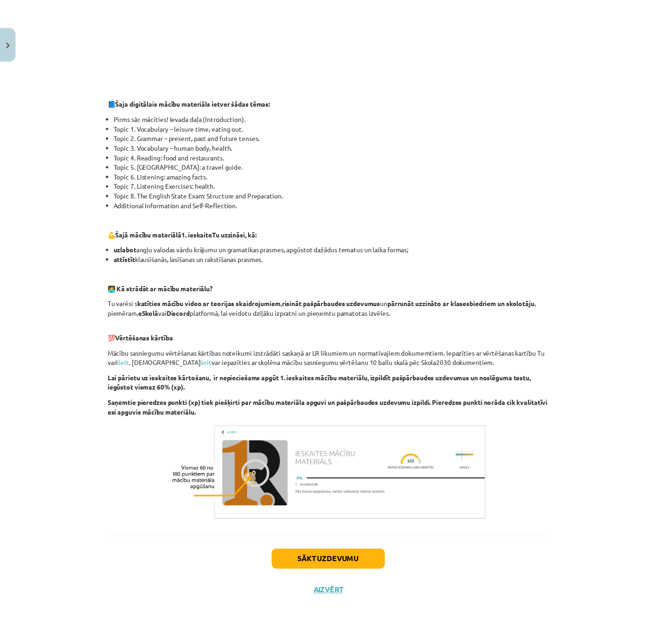
scroll to position [0, 0]
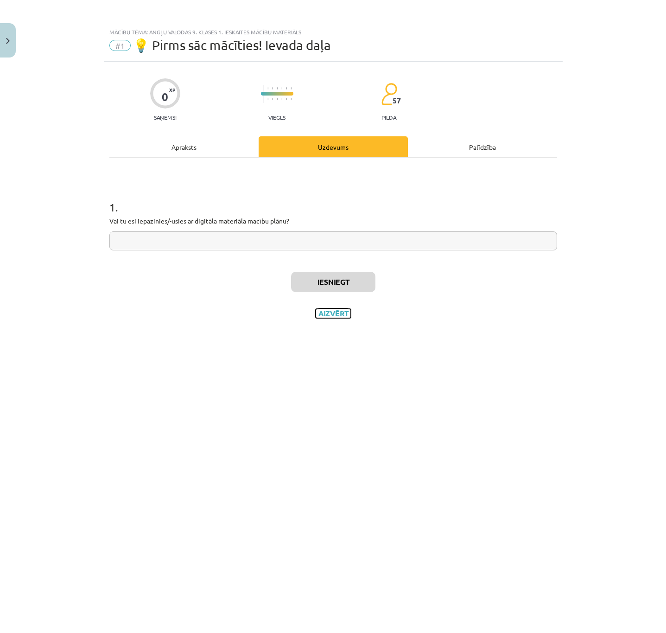
click at [344, 316] on button "Aizvērt" at bounding box center [333, 313] width 35 height 9
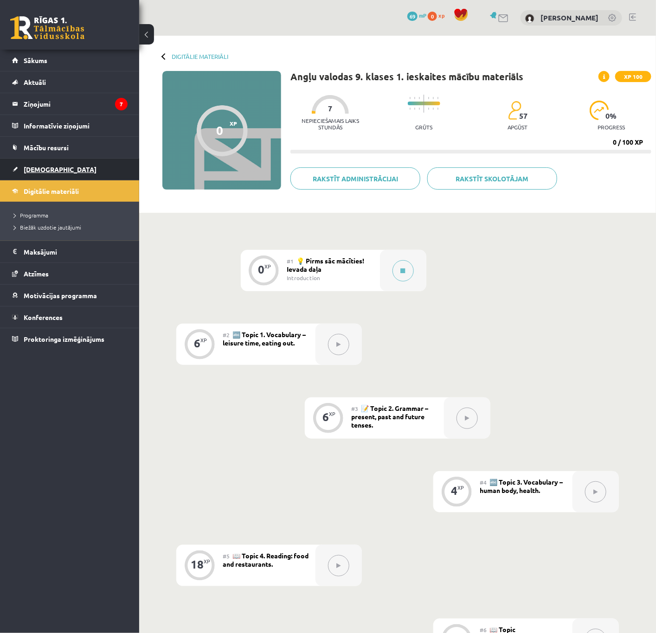
click at [42, 172] on span "[DEMOGRAPHIC_DATA]" at bounding box center [60, 169] width 73 height 8
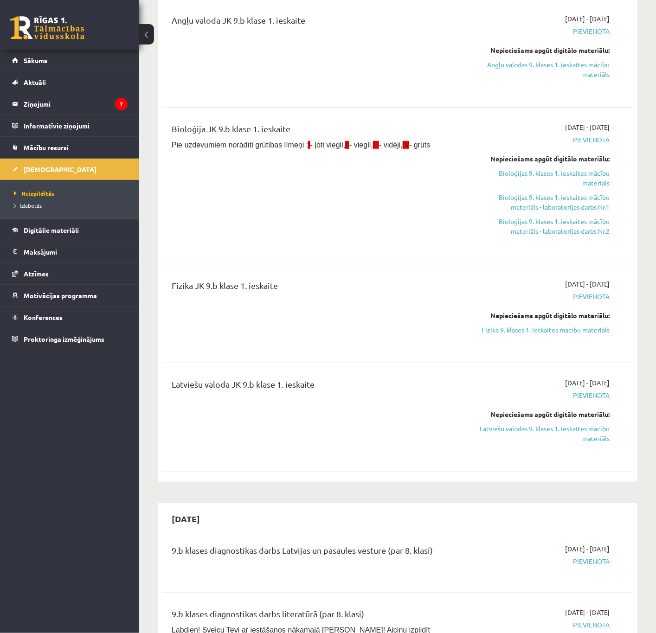
scroll to position [92, 0]
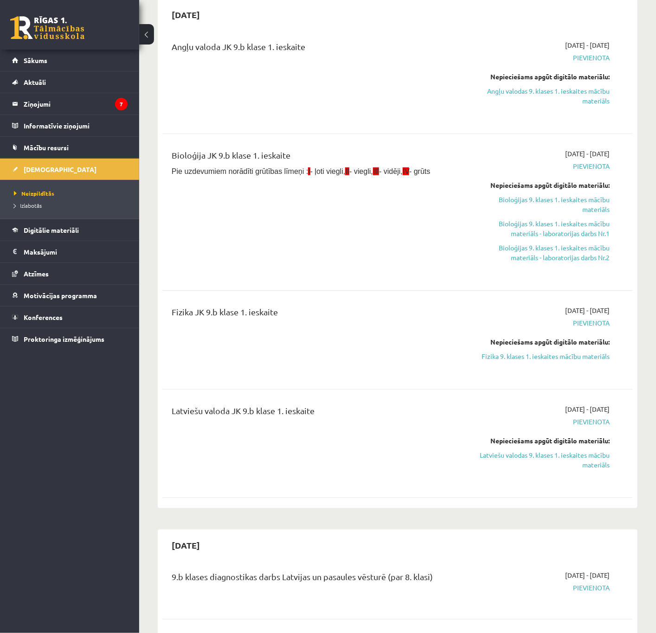
drag, startPoint x: 534, startPoint y: 88, endPoint x: 403, endPoint y: 50, distance: 136.0
click at [534, 88] on link "Angļu valodas 9. klases 1. ieskaites mācību materiāls" at bounding box center [540, 95] width 137 height 19
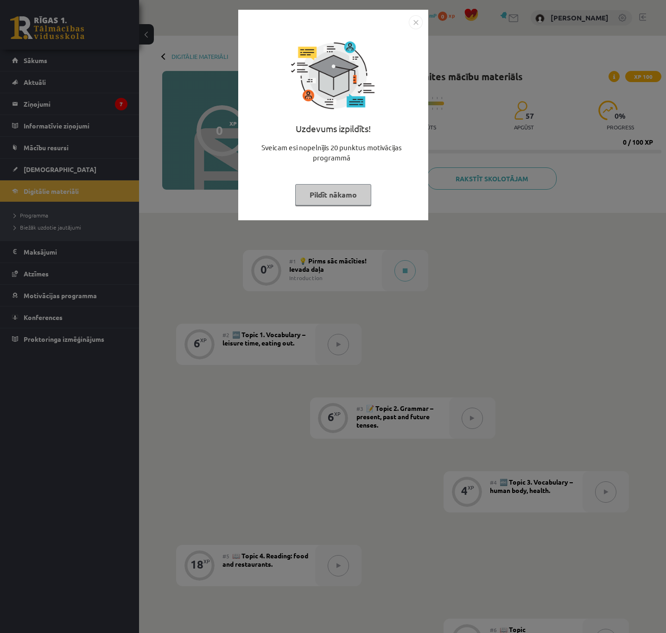
click at [325, 200] on button "Pildīt nākamo" at bounding box center [333, 194] width 76 height 21
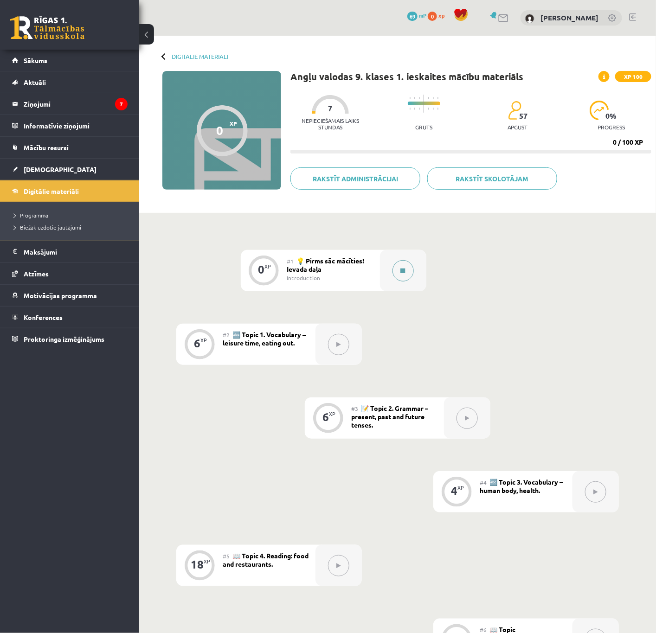
click at [389, 270] on div at bounding box center [403, 270] width 46 height 41
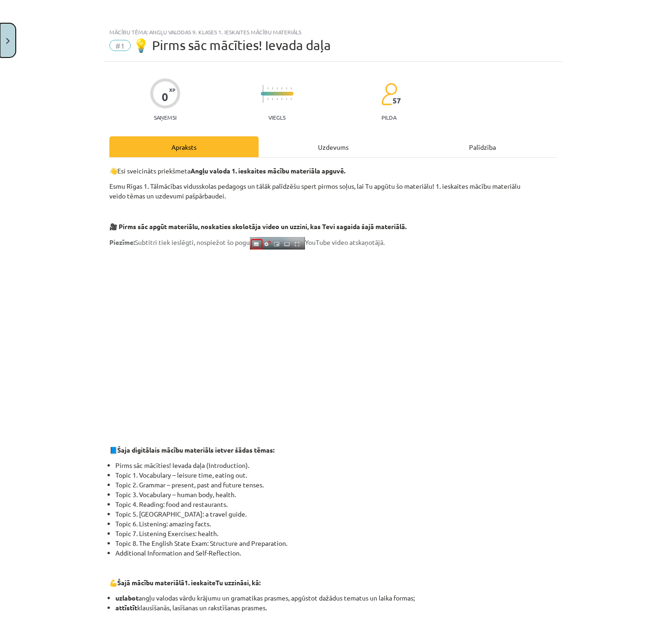
click at [9, 35] on button "Close" at bounding box center [8, 40] width 16 height 34
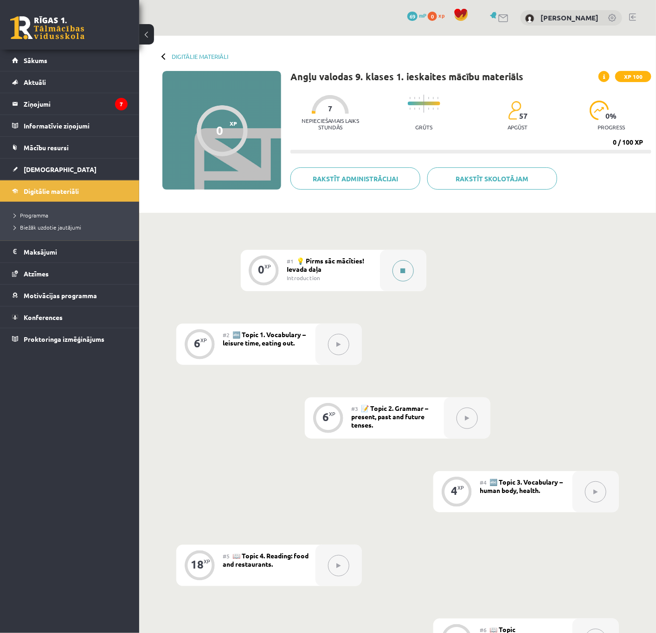
click at [407, 267] on button at bounding box center [402, 270] width 21 height 21
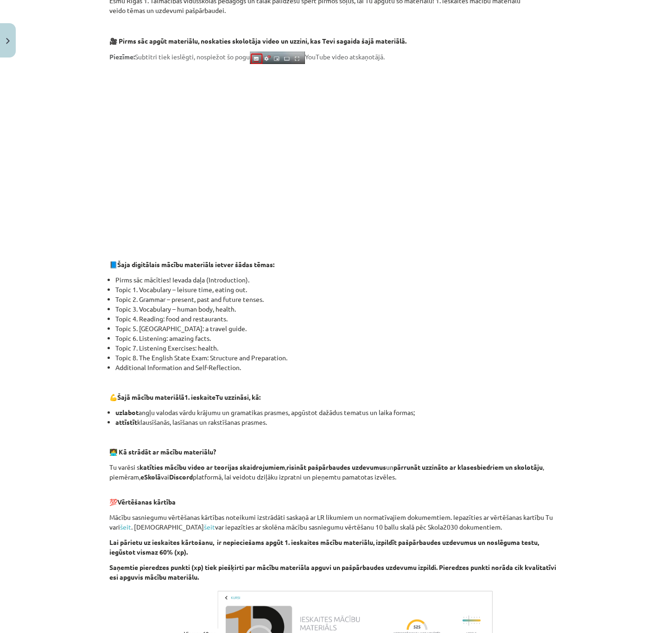
scroll to position [350, 0]
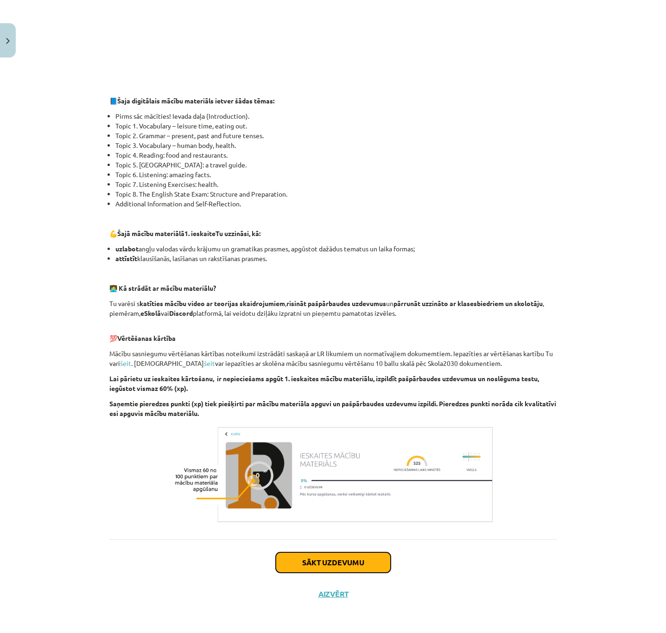
click at [344, 561] on button "Sākt uzdevumu" at bounding box center [333, 562] width 115 height 20
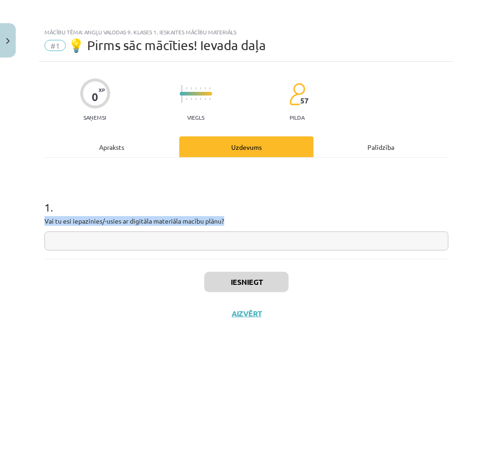
drag, startPoint x: 230, startPoint y: 219, endPoint x: 35, endPoint y: 220, distance: 195.2
click at [35, 220] on div "Mācību tēma: Angļu valodas 9. klases 1. ieskaites mācību materiāls #1 💡 Pirms s…" at bounding box center [246, 234] width 493 height 469
copy p "Vai tu esi iepazinies/-usies ar digitāla materiāla macību plānu?"
click at [145, 241] on input "text" at bounding box center [247, 240] width 404 height 19
click at [120, 243] on input "text" at bounding box center [247, 240] width 404 height 19
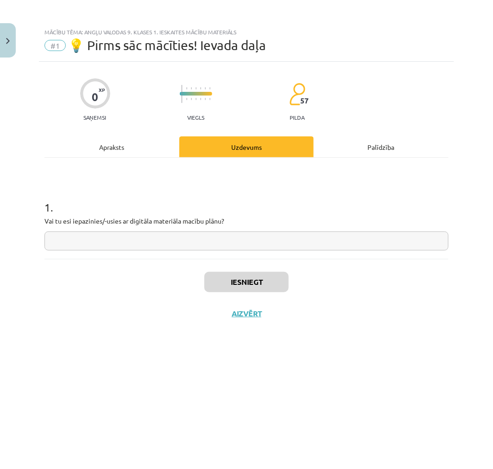
paste input "**********"
type input "**********"
click at [246, 286] on button "Iesniegt" at bounding box center [246, 282] width 84 height 20
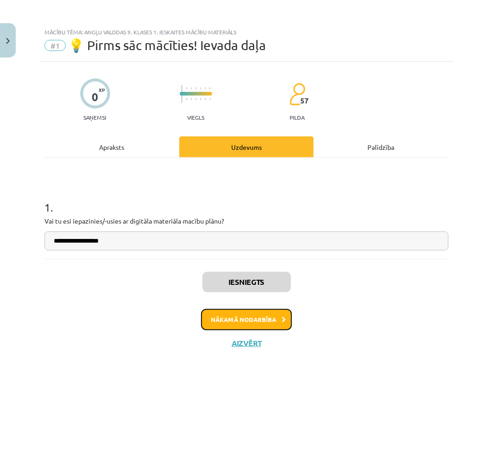
click at [270, 320] on button "Nākamā nodarbība" at bounding box center [246, 319] width 91 height 21
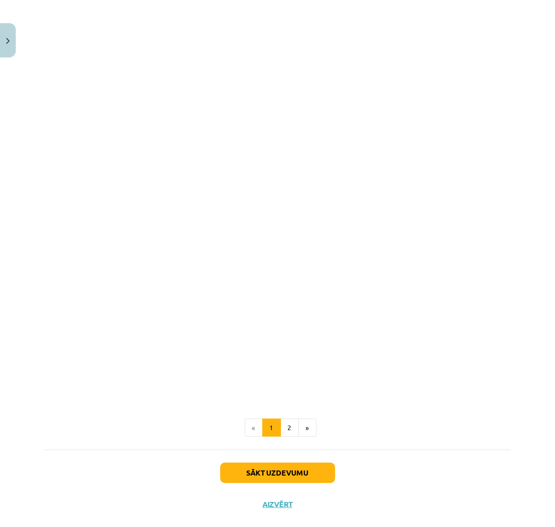
scroll to position [274, 0]
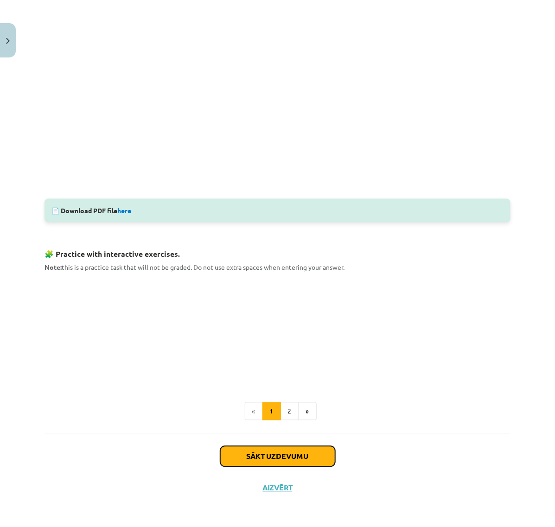
click at [288, 458] on button "Sākt uzdevumu" at bounding box center [277, 456] width 115 height 20
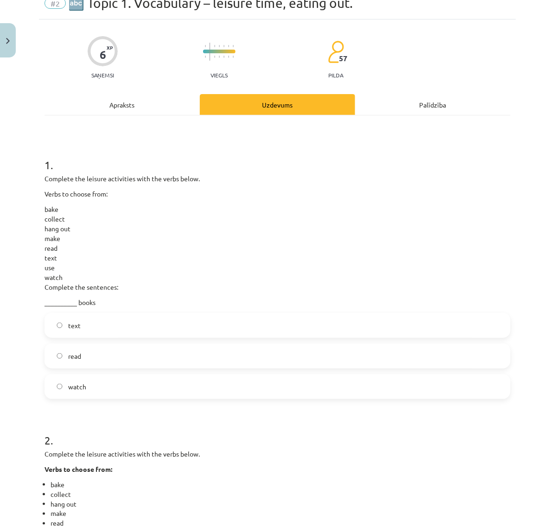
scroll to position [23, 0]
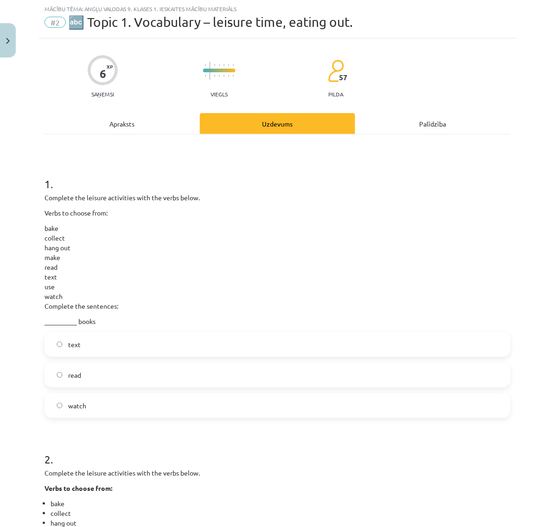
click at [85, 378] on label "read" at bounding box center [277, 374] width 464 height 23
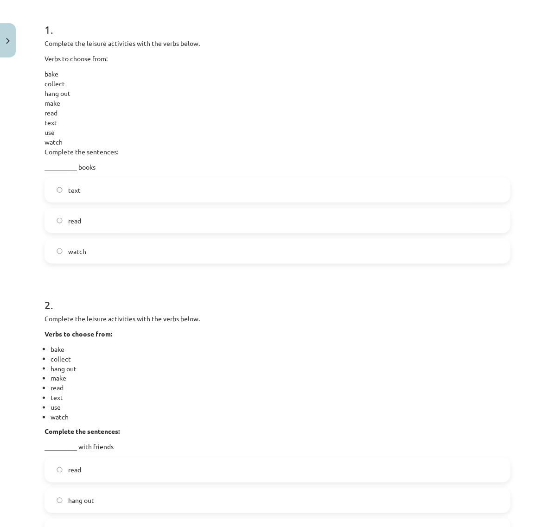
scroll to position [255, 0]
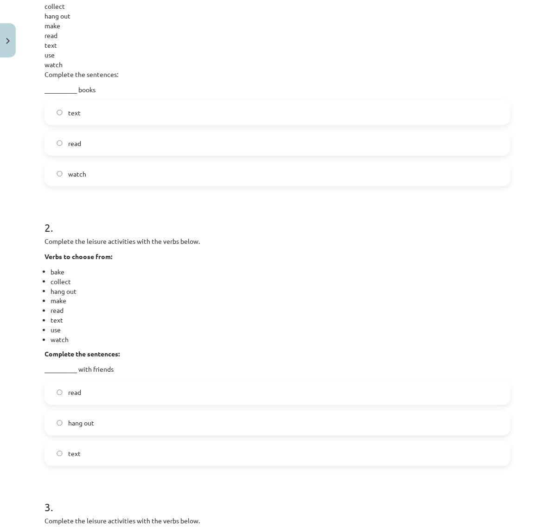
click at [92, 427] on span "hang out" at bounding box center [81, 424] width 26 height 10
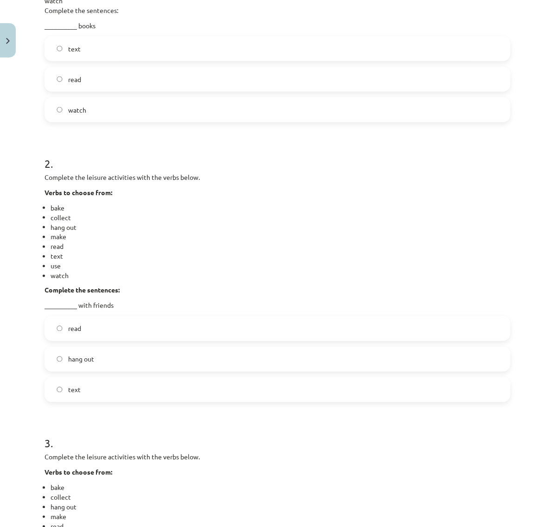
scroll to position [564, 0]
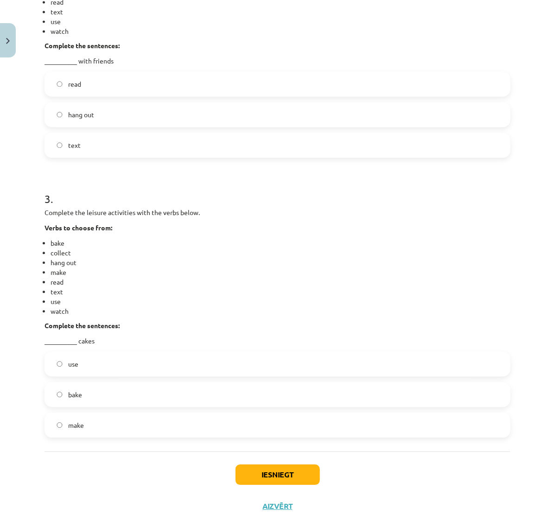
click at [102, 396] on label "bake" at bounding box center [277, 394] width 464 height 23
click at [255, 473] on button "Iesniegt" at bounding box center [278, 475] width 84 height 20
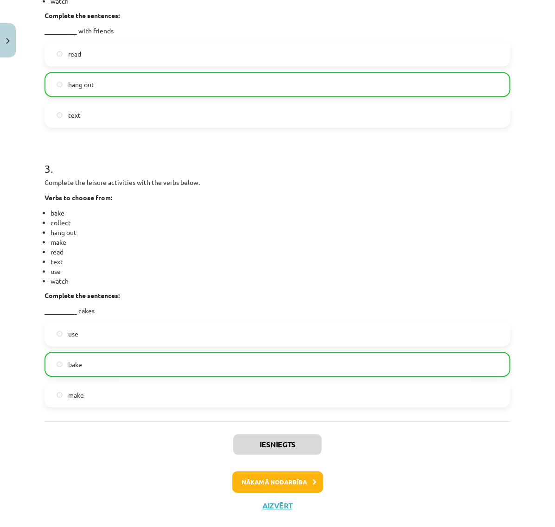
scroll to position [611, 0]
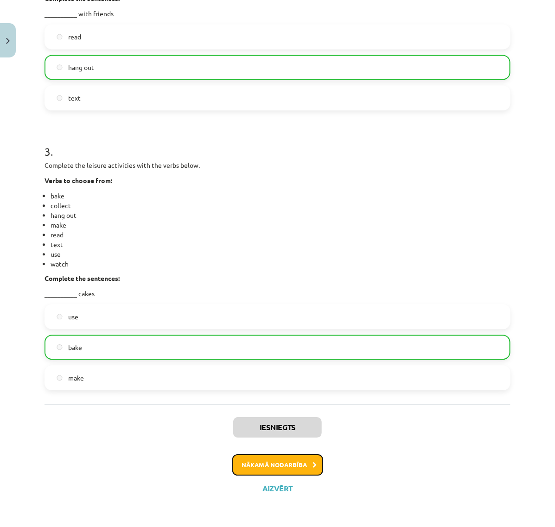
click at [286, 460] on button "Nākamā nodarbība" at bounding box center [277, 464] width 91 height 21
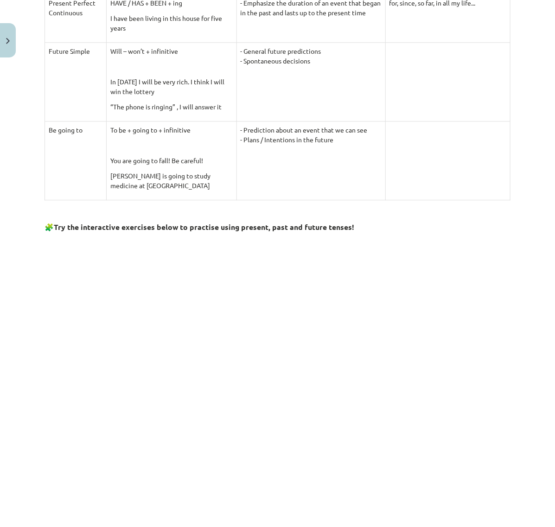
click at [463, 95] on td at bounding box center [447, 81] width 125 height 79
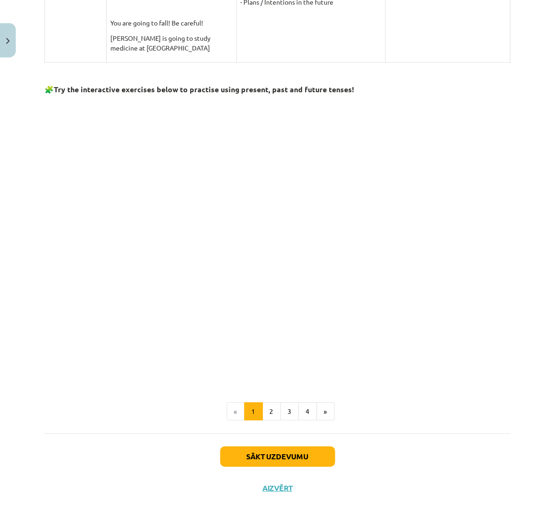
scroll to position [629, 0]
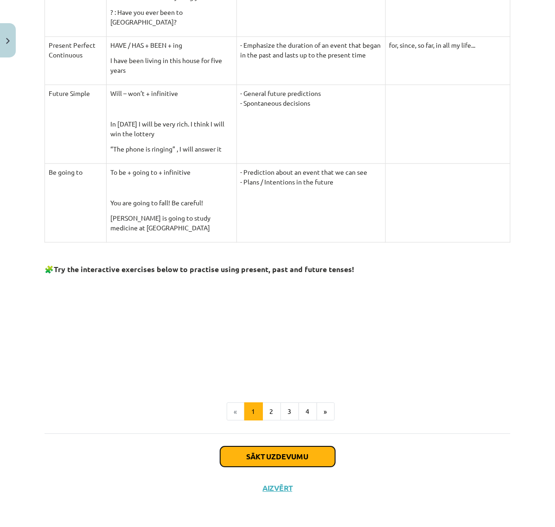
click at [274, 457] on button "Sākt uzdevumu" at bounding box center [277, 456] width 115 height 20
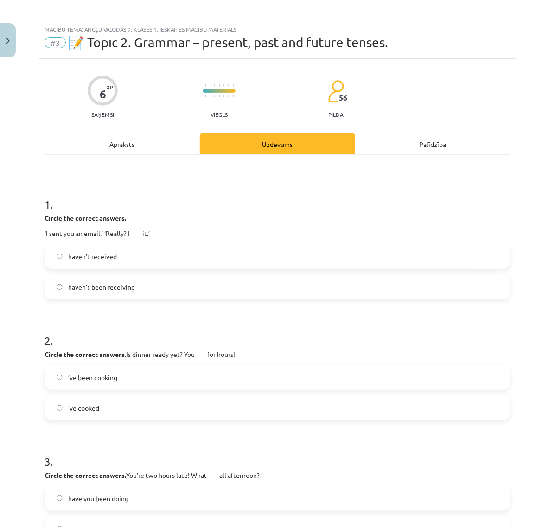
scroll to position [0, 0]
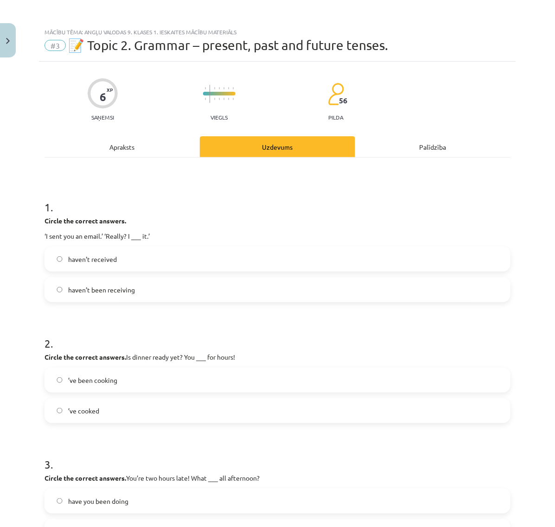
click at [137, 266] on label "haven’t received" at bounding box center [277, 259] width 464 height 23
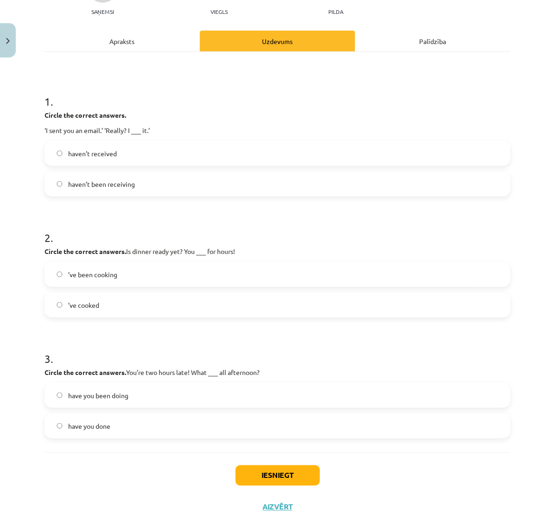
scroll to position [124, 0]
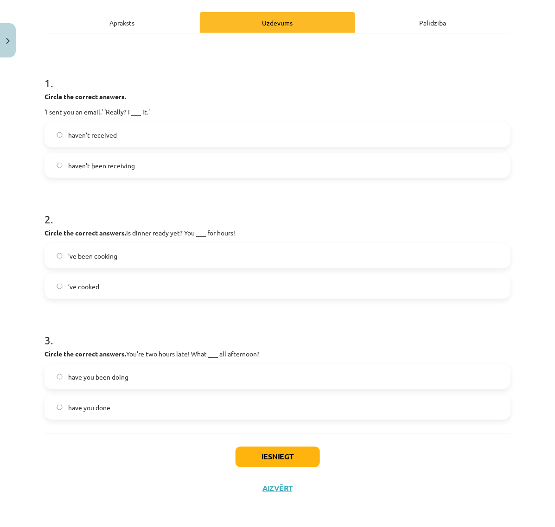
click at [123, 291] on label "’ve cooked" at bounding box center [277, 286] width 464 height 23
click at [100, 404] on span "have you done" at bounding box center [89, 408] width 42 height 10
click at [267, 459] on button "Iesniegt" at bounding box center [278, 457] width 84 height 20
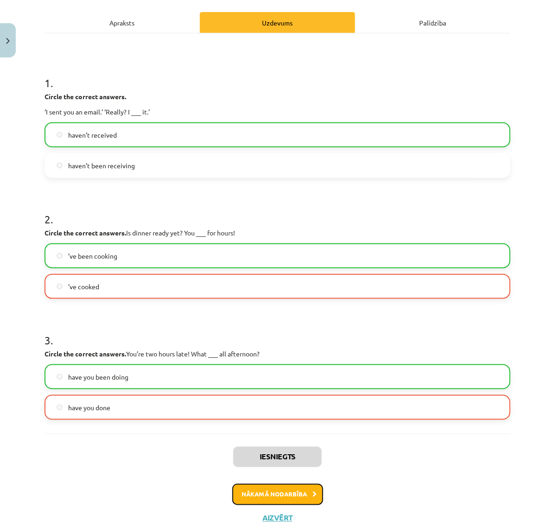
click at [298, 495] on button "Nākamā nodarbība" at bounding box center [277, 494] width 91 height 21
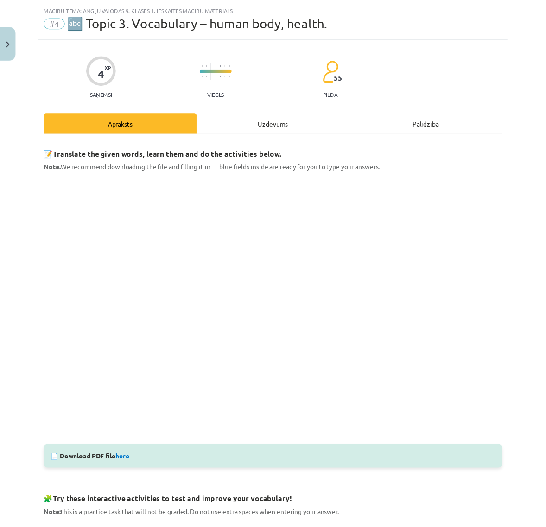
scroll to position [0, 0]
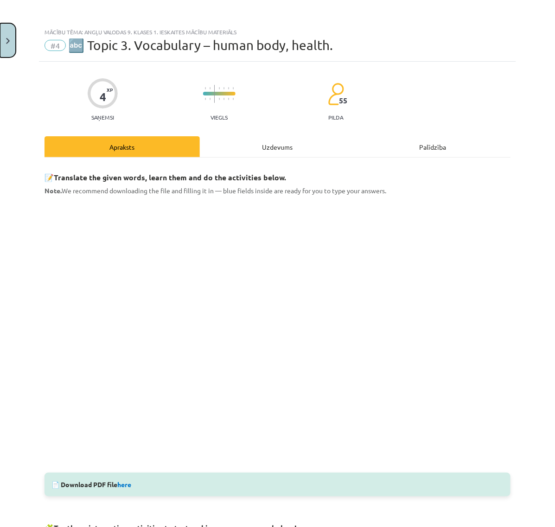
click at [10, 52] on button "Close" at bounding box center [8, 40] width 16 height 34
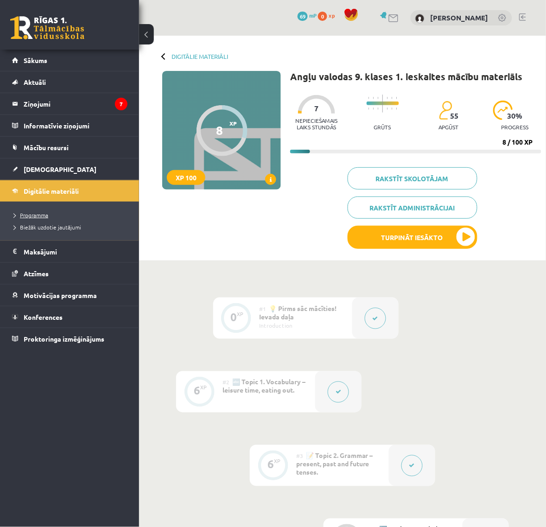
click at [39, 214] on span "Programma" at bounding box center [31, 214] width 34 height 7
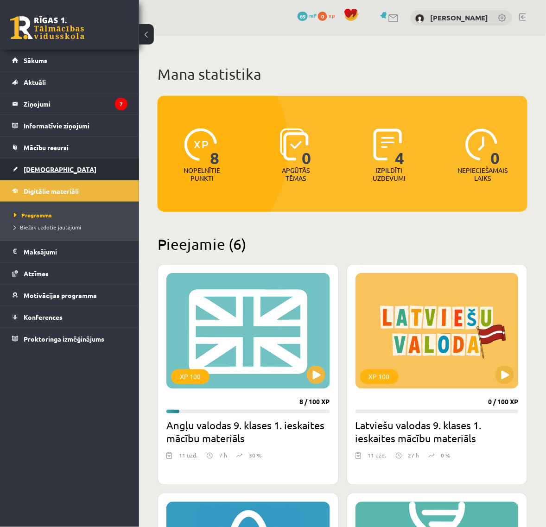
click at [38, 171] on span "[DEMOGRAPHIC_DATA]" at bounding box center [60, 169] width 73 height 8
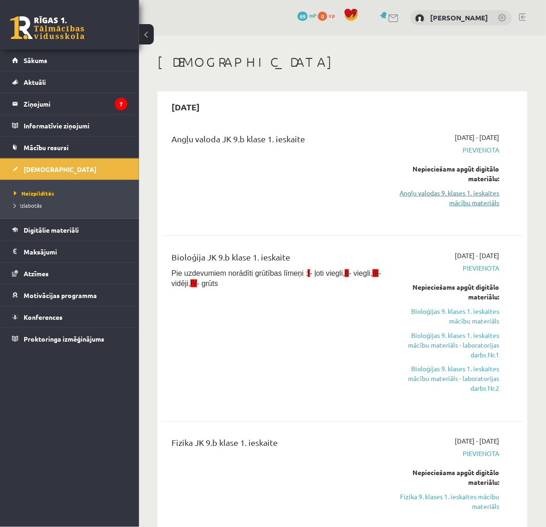
click at [457, 199] on link "Angļu valodas 9. klases 1. ieskaites mācību materiāls" at bounding box center [450, 197] width 100 height 19
click at [25, 207] on span "Izlabotās" at bounding box center [28, 205] width 28 height 7
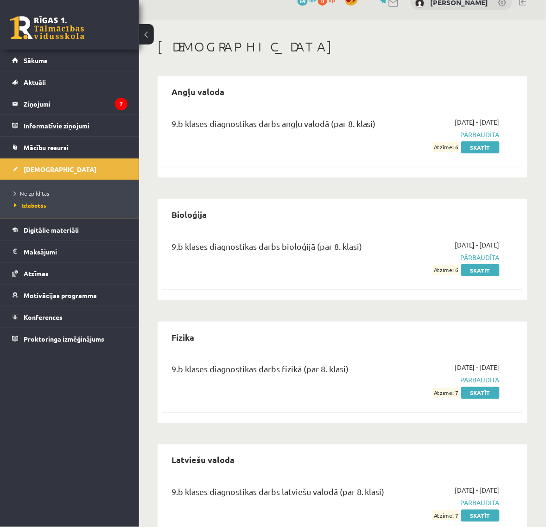
scroll to position [52, 0]
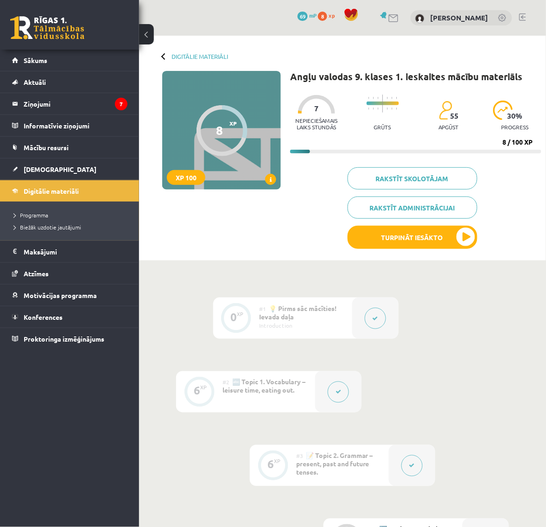
click at [45, 235] on ul "Programma Biežāk uzdotie jautājumi" at bounding box center [69, 221] width 139 height 39
click at [44, 258] on legend "Maksājumi 0" at bounding box center [76, 251] width 104 height 21
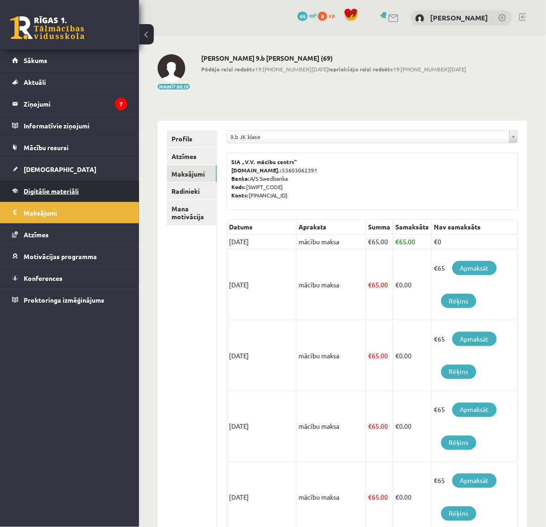
click at [45, 189] on span "Digitālie materiāli" at bounding box center [51, 191] width 55 height 8
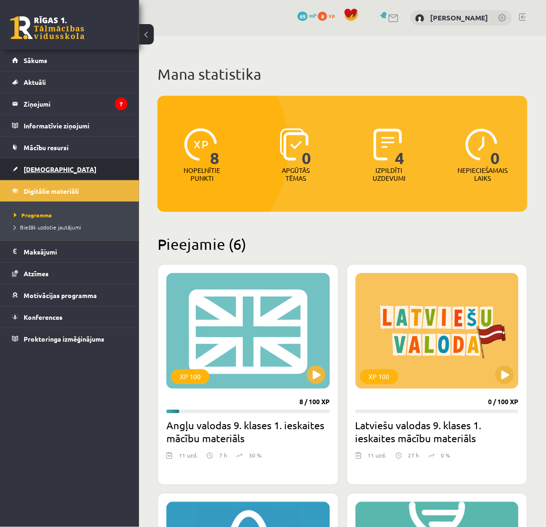
click at [44, 172] on span "[DEMOGRAPHIC_DATA]" at bounding box center [60, 169] width 73 height 8
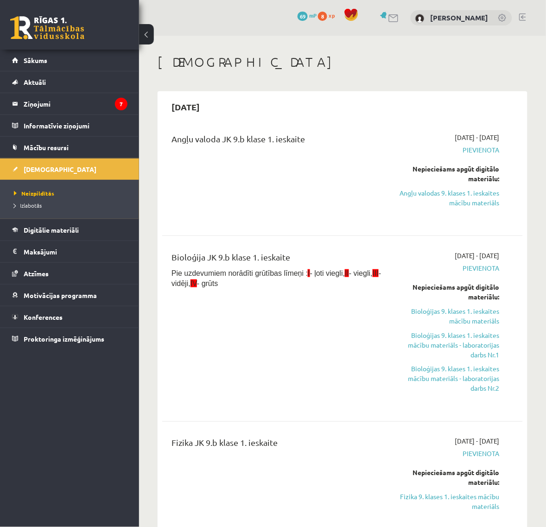
click at [40, 207] on span "Izlabotās" at bounding box center [28, 205] width 28 height 7
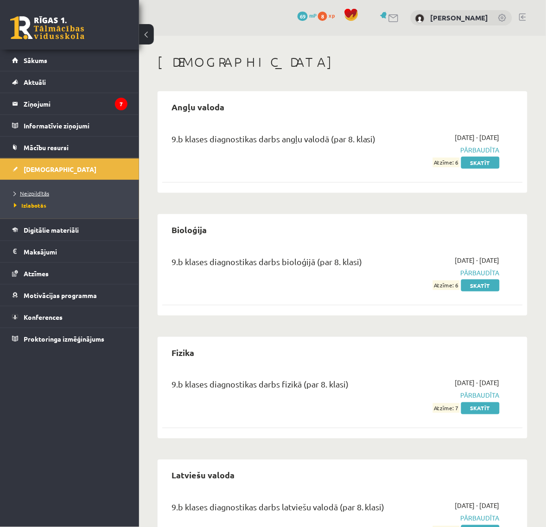
click at [38, 194] on span "Neizpildītās" at bounding box center [31, 193] width 35 height 7
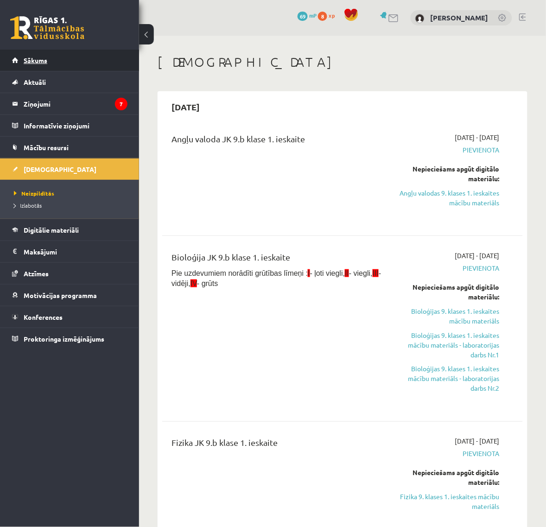
click at [45, 65] on link "Sākums" at bounding box center [69, 60] width 115 height 21
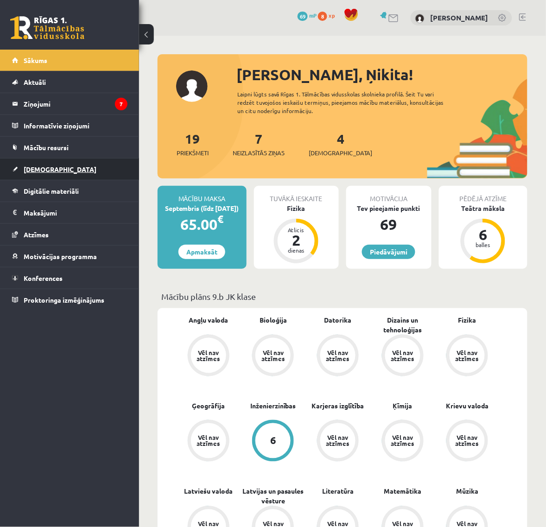
click at [55, 170] on link "[DEMOGRAPHIC_DATA]" at bounding box center [69, 169] width 115 height 21
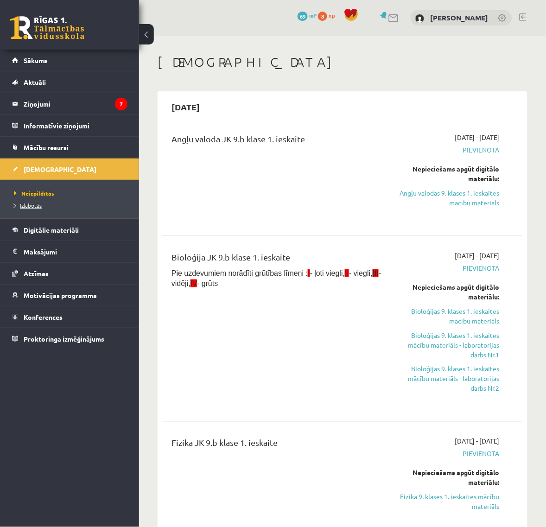
click at [31, 203] on span "Izlabotās" at bounding box center [28, 205] width 28 height 7
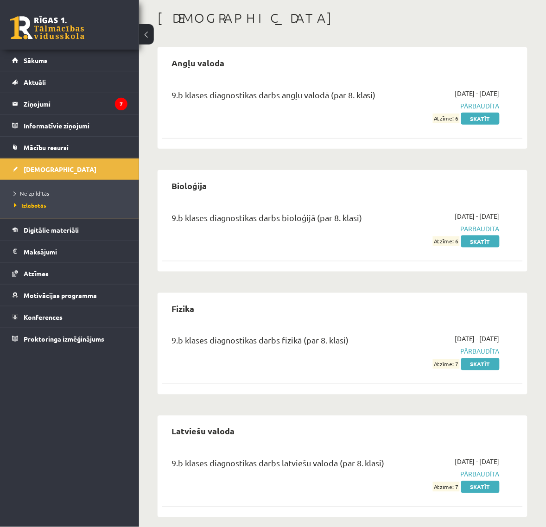
scroll to position [52, 0]
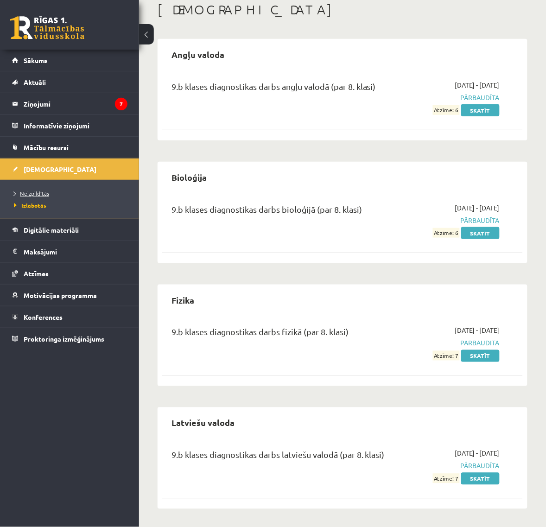
click at [27, 195] on span "Neizpildītās" at bounding box center [31, 193] width 35 height 7
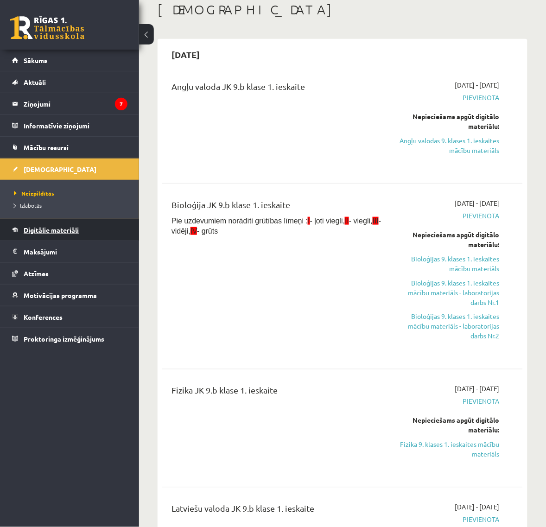
click at [36, 228] on span "Digitālie materiāli" at bounding box center [51, 230] width 55 height 8
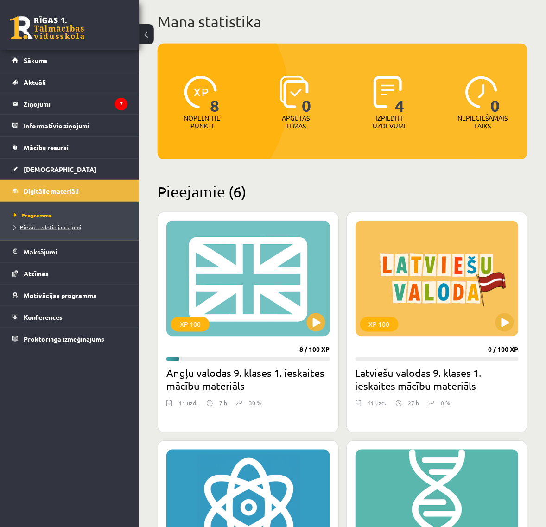
click at [58, 223] on link "Biežāk uzdotie jautājumi" at bounding box center [72, 227] width 116 height 8
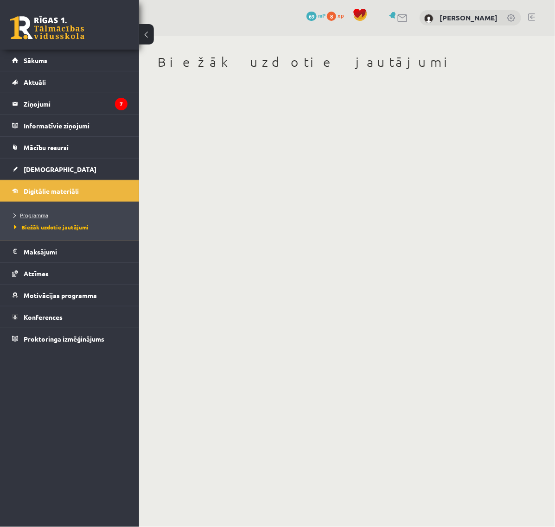
click at [36, 212] on span "Programma" at bounding box center [31, 214] width 34 height 7
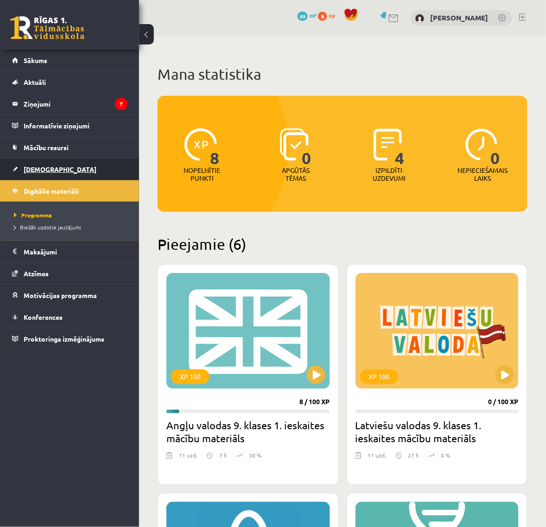
click at [64, 169] on link "[DEMOGRAPHIC_DATA]" at bounding box center [69, 169] width 115 height 21
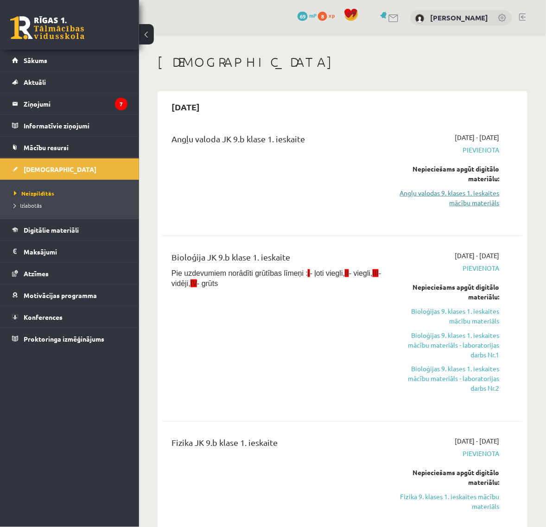
click at [480, 192] on link "Angļu valodas 9. klases 1. ieskaites mācību materiāls" at bounding box center [450, 197] width 100 height 19
